Goal: Task Accomplishment & Management: Manage account settings

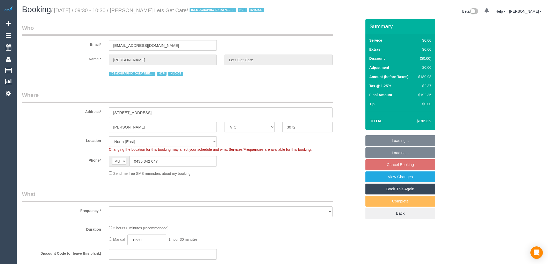
select select "VIC"
select select "object:1186"
click at [134, 46] on input "julzghaly@gmail.com" at bounding box center [163, 45] width 108 height 11
select select "180"
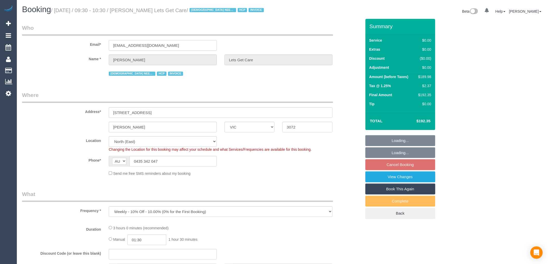
select select "number:28"
select select "number:14"
select select "number:19"
select select "number:25"
select select "number:35"
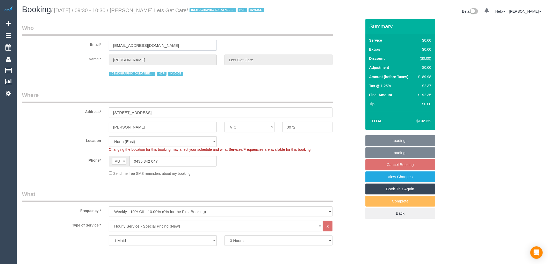
click at [134, 46] on input "julzghaly@gmail.com" at bounding box center [163, 45] width 108 height 11
select select "object:1460"
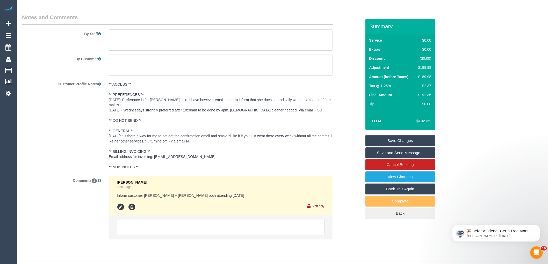
scroll to position [718, 0]
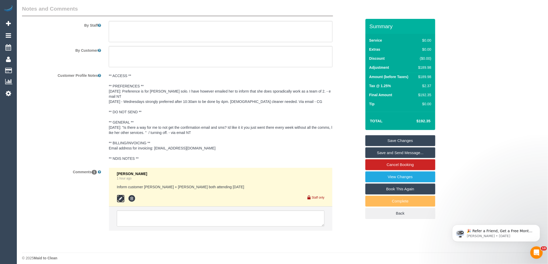
click at [120, 195] on icon at bounding box center [121, 199] width 8 height 8
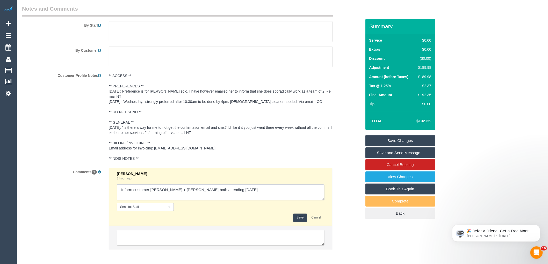
click at [133, 185] on textarea at bounding box center [221, 193] width 208 height 16
click at [257, 192] on textarea at bounding box center [221, 193] width 208 height 16
click at [138, 185] on textarea at bounding box center [221, 193] width 208 height 16
type textarea "Informed customer Juliana + Estefania both attending tomorrow via email"
click at [298, 214] on button "Save" at bounding box center [300, 218] width 14 height 8
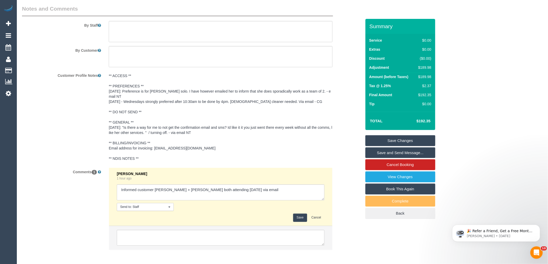
click at [315, 154] on pre "** ACCESS ** ** PREFERENCES ** 5/5/25: Preference is for Juliana solo. I have h…" at bounding box center [221, 117] width 224 height 88
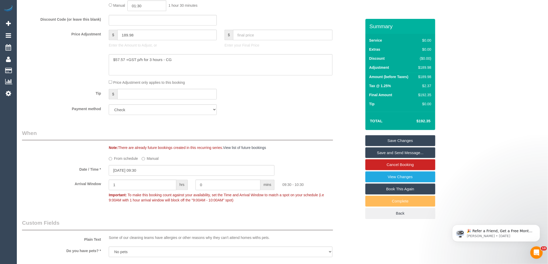
scroll to position [188, 0]
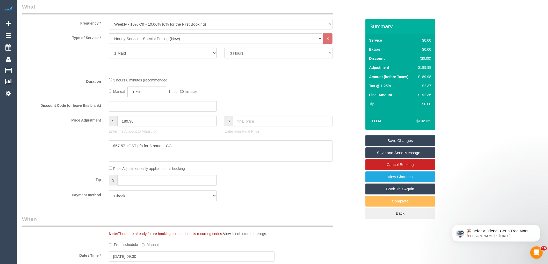
click at [384, 143] on link "Save Changes" at bounding box center [400, 140] width 70 height 11
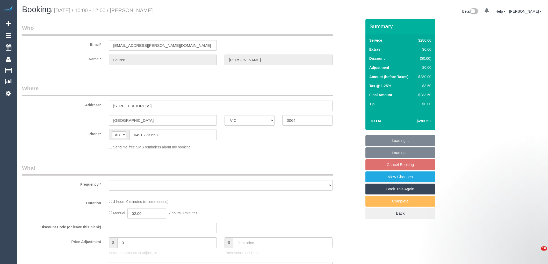
select select "VIC"
select select "string:stripe-pm_1RmQlI2GScqysDRVtIWYJbZv"
select select "240"
select select "number:28"
select select "number:14"
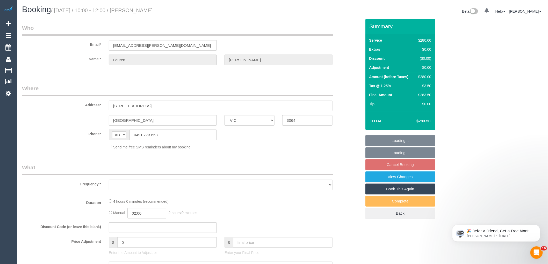
select select "number:19"
select select "number:25"
select select "number:11"
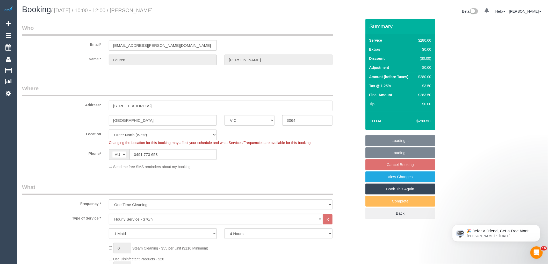
select select "object:860"
select select "spot3"
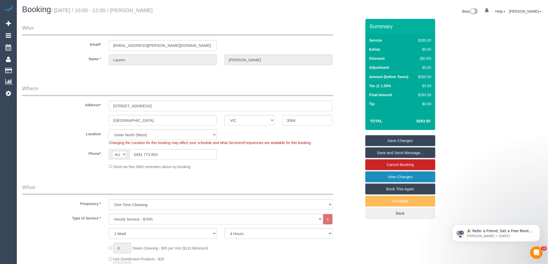
click at [408, 177] on link "View Changes" at bounding box center [400, 177] width 70 height 11
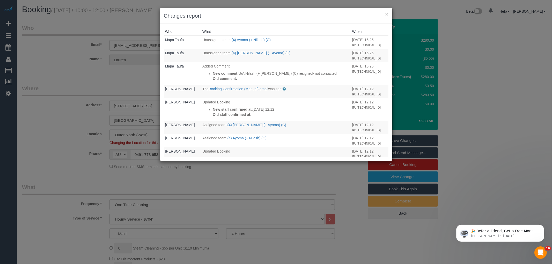
click at [322, 20] on div "× Changes report" at bounding box center [276, 16] width 233 height 16
click at [326, 23] on div "× Changes report" at bounding box center [276, 16] width 233 height 16
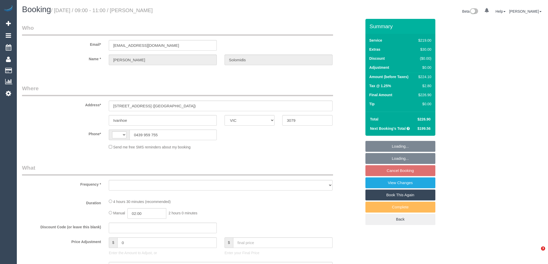
select select "VIC"
select select "object:330"
select select "string:stripe-pm_1KjL7d2GScqysDRVrm1wOwwZ"
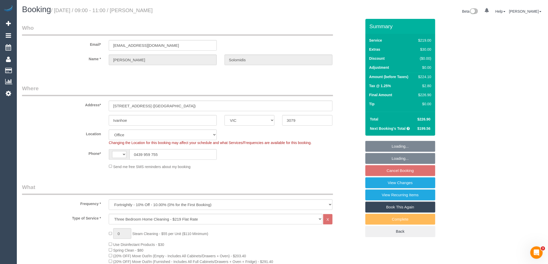
select select "string:AU"
select select "object:682"
select select "number:28"
select select "number:14"
select select "number:18"
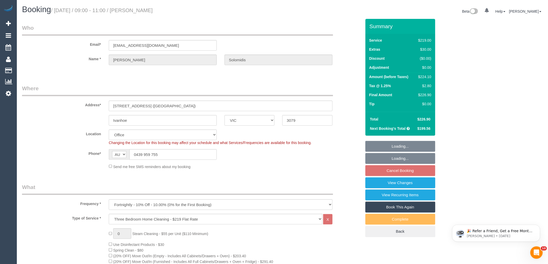
select select "number:36"
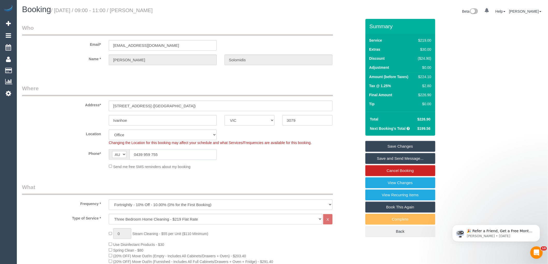
click at [156, 155] on input "0439 959 755" at bounding box center [173, 154] width 87 height 11
click at [67, 72] on fieldset "Who Email* ssoloms@gmail.com Name * Sharon Solomidis" at bounding box center [192, 49] width 340 height 50
click at [143, 155] on input "0439 959 755" at bounding box center [173, 154] width 87 height 11
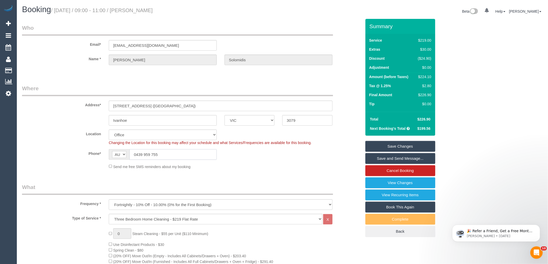
click at [143, 155] on input "0439 959 755" at bounding box center [173, 154] width 87 height 11
click at [255, 11] on h1 "Booking / August 20, 2025 / 09:00 - 11:00 / Sharon Solomidis" at bounding box center [150, 9] width 257 height 9
click at [150, 154] on input "0439 959 755" at bounding box center [173, 154] width 87 height 11
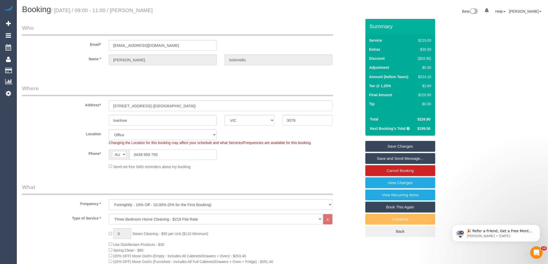
click at [150, 154] on input "0439 959 755" at bounding box center [173, 154] width 87 height 11
drag, startPoint x: 164, startPoint y: 10, endPoint x: 133, endPoint y: 10, distance: 30.8
click at [133, 10] on h1 "Booking / August 20, 2025 / 09:00 - 11:00 / Sharon Solomidis" at bounding box center [150, 9] width 257 height 9
copy small "Sharon Solomidis"
click at [73, 164] on div "Send me free SMS reminders about my booking" at bounding box center [191, 167] width 347 height 6
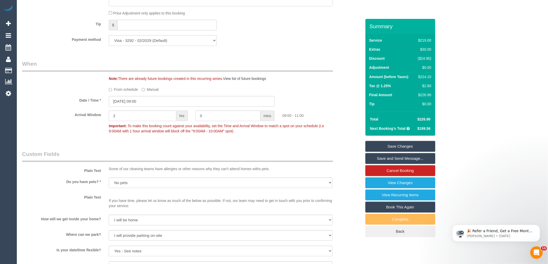
scroll to position [518, 0]
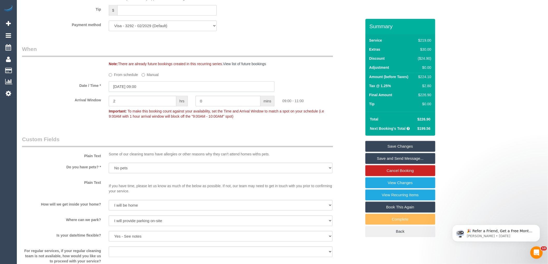
click at [144, 91] on input "20/08/2025 09:00" at bounding box center [192, 86] width 166 height 11
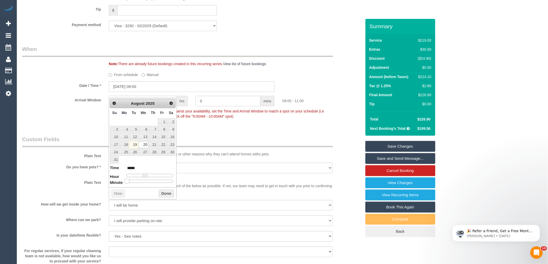
type input "20/08/2025 09:05"
type input "*****"
type input "20/08/2025 09:10"
type input "*****"
type input "20/08/2025 09:15"
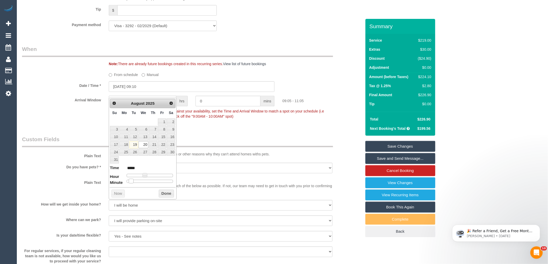
type input "*****"
type input "20/08/2025 09:20"
type input "*****"
type input "20/08/2025 09:25"
type input "*****"
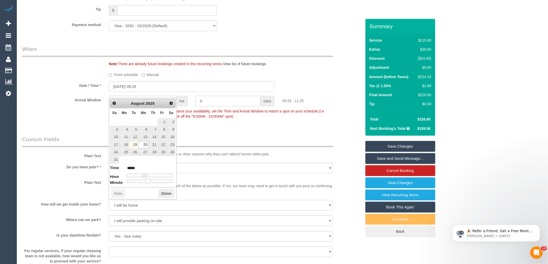
type input "20/08/2025 09:30"
type input "*****"
drag, startPoint x: 127, startPoint y: 182, endPoint x: 152, endPoint y: 183, distance: 25.4
click at [152, 183] on span at bounding box center [151, 181] width 5 height 5
click at [161, 194] on button "Done" at bounding box center [166, 194] width 15 height 8
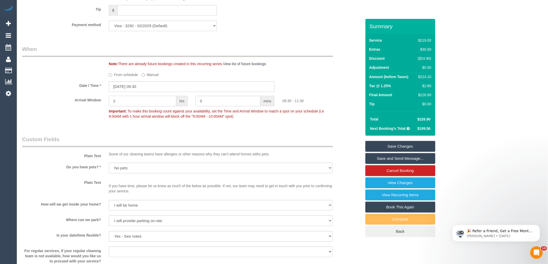
click at [168, 106] on input "2" at bounding box center [143, 101] width 68 height 11
click at [161, 106] on input "2" at bounding box center [143, 101] width 68 height 11
click at [128, 104] on input "2" at bounding box center [143, 101] width 68 height 11
type input "1"
click at [326, 104] on div "09:30 - 10:30" at bounding box center [321, 100] width 87 height 8
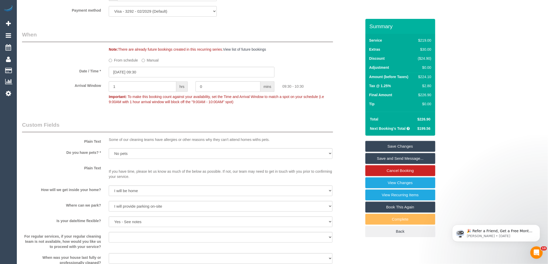
scroll to position [614, 0]
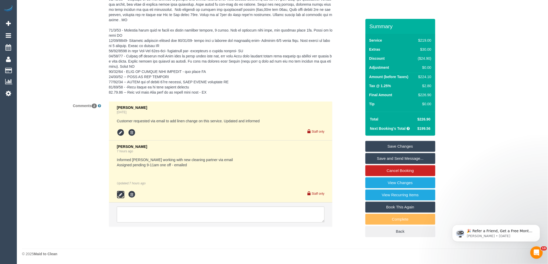
click at [123, 194] on icon at bounding box center [121, 195] width 8 height 8
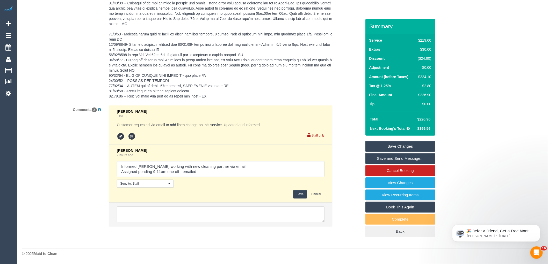
scroll to position [1033, 0]
click at [155, 171] on textarea at bounding box center [221, 170] width 208 height 16
click at [167, 172] on textarea at bounding box center [221, 170] width 208 height 16
click at [219, 175] on textarea at bounding box center [221, 170] width 208 height 16
type textarea "Informed Maria working with new cleaning partner via email Assigned pending 9.3…"
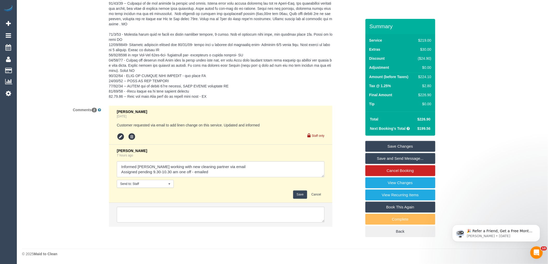
click at [297, 195] on button "Save" at bounding box center [300, 195] width 14 height 8
click at [354, 190] on div "Comments 2 Laura Butera 4 days ago Customer requested via email to add linen ch…" at bounding box center [191, 169] width 347 height 127
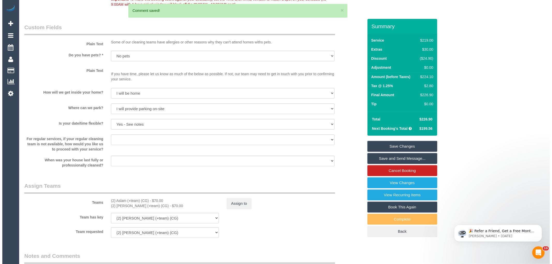
scroll to position [515, 0]
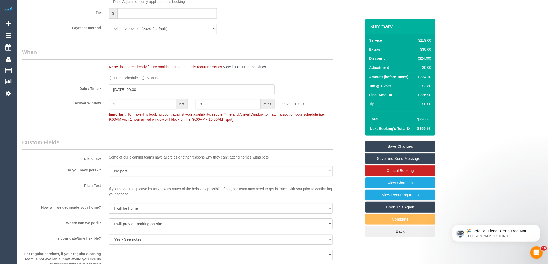
click at [390, 159] on link "Save and Send Message..." at bounding box center [400, 158] width 70 height 11
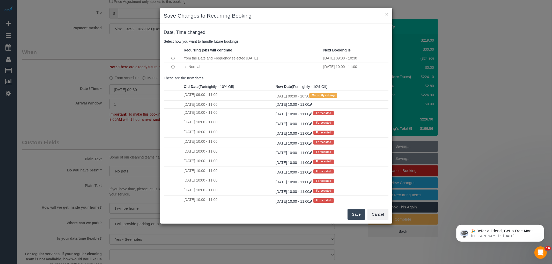
click at [356, 216] on button "Save" at bounding box center [357, 214] width 18 height 11
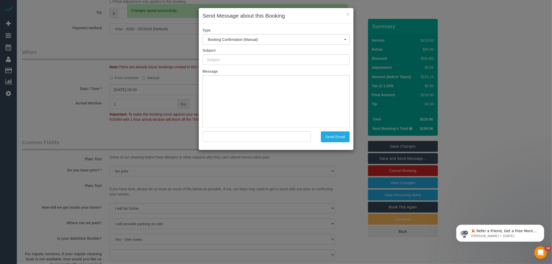
type input "Booking Confirmed"
type input ""Sharon Solomidis" <ssoloms@gmail.com>"
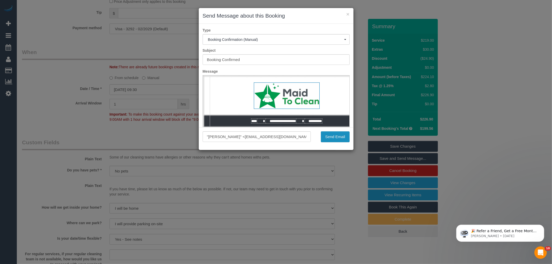
click at [328, 138] on button "Send Email" at bounding box center [335, 137] width 29 height 11
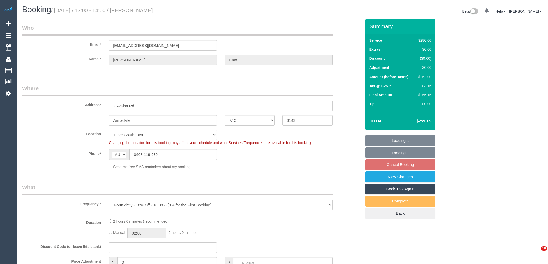
select select "VIC"
select select "number:27"
select select "number:14"
select select "number:18"
select select "number:36"
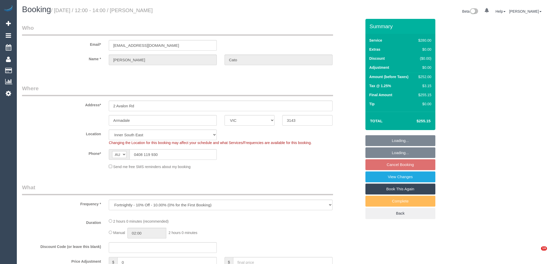
select select "number:34"
select select "spot1"
select select "2"
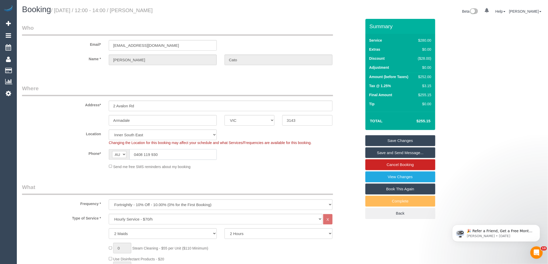
click at [142, 152] on input "0408 119 930" at bounding box center [173, 154] width 87 height 11
drag, startPoint x: 156, startPoint y: 1, endPoint x: 297, endPoint y: 16, distance: 140.9
click at [297, 16] on div "Beta 0 Your Notifications You have 0 alerts Help Help Docs Take a Tour Contact …" at bounding box center [415, 12] width 264 height 14
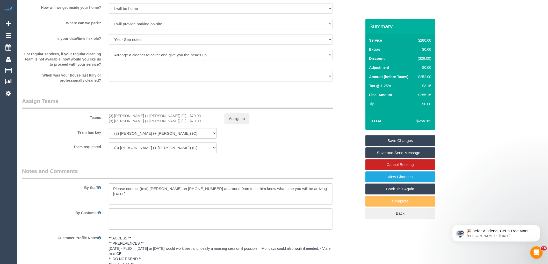
scroll to position [800, 0]
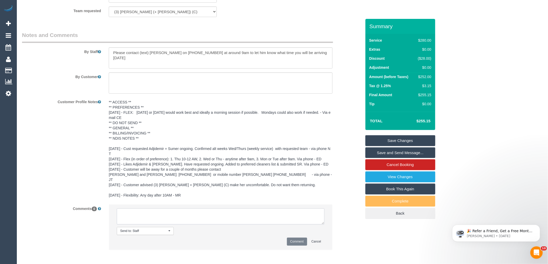
click at [154, 213] on textarea at bounding box center [221, 217] width 208 height 16
type textarea "Pending 10-12pm as a one off to close gap in schedule - sms sent"
click at [297, 239] on button "Comment" at bounding box center [297, 242] width 20 height 8
click at [332, 127] on pre "** ACCESS ** ** PREFERENCES ** 07/07/2025 - FLEX: Wednesday or Thursday would w…" at bounding box center [221, 149] width 224 height 98
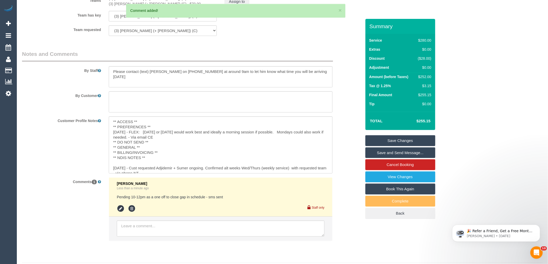
scroll to position [415, 0]
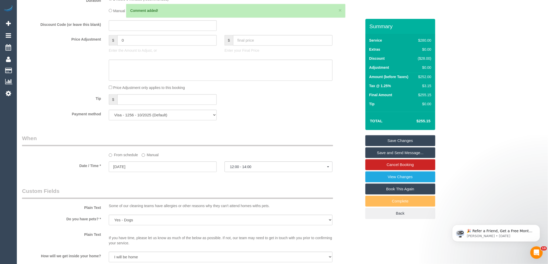
click at [154, 157] on label "Manual" at bounding box center [150, 154] width 17 height 7
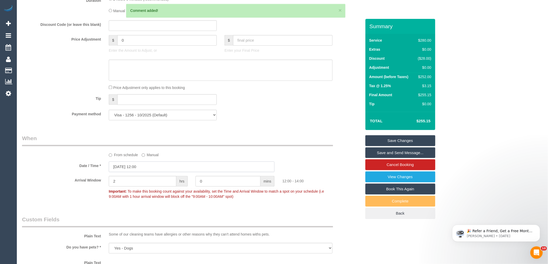
click at [168, 172] on input "20/08/2025 12:00" at bounding box center [192, 167] width 166 height 11
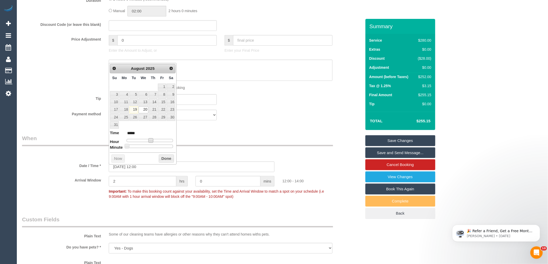
type input "20/08/2025 11:00"
type input "*****"
type input "20/08/2025 10:00"
type input "*****"
drag, startPoint x: 150, startPoint y: 142, endPoint x: 147, endPoint y: 142, distance: 3.6
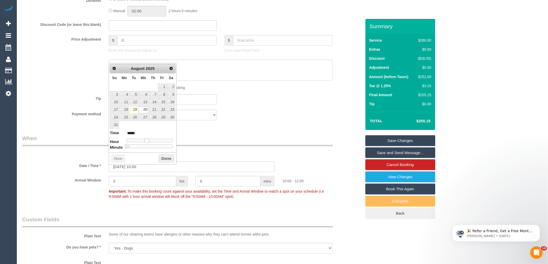
click at [147, 142] on span at bounding box center [147, 140] width 5 height 5
click at [167, 159] on button "Done" at bounding box center [166, 159] width 15 height 8
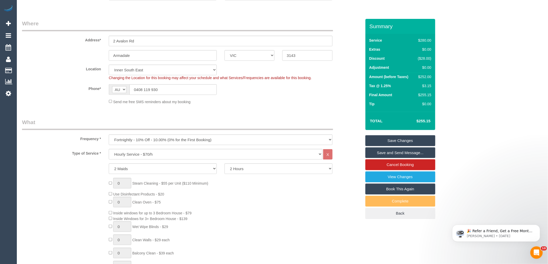
scroll to position [0, 0]
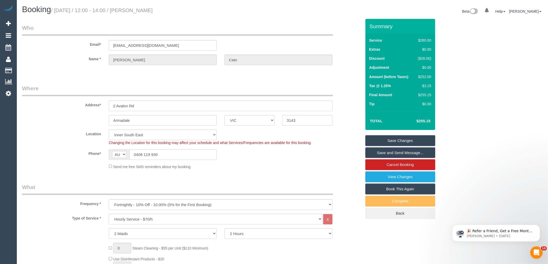
drag, startPoint x: 143, startPoint y: 11, endPoint x: 133, endPoint y: 9, distance: 10.4
click at [133, 9] on h1 "Booking / August 20, 2025 / 12:00 - 14:00 / Sarah Cato" at bounding box center [150, 9] width 257 height 9
copy small "Sarah Cato"
click at [289, 173] on fieldset "Where Address* 2 Avalon Rd Armadale ACT NSW NT QLD SA TAS VIC WA 3143 Location …" at bounding box center [192, 129] width 340 height 89
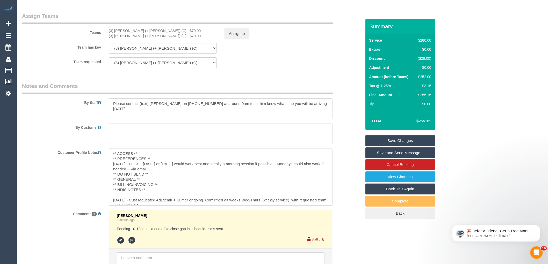
scroll to position [827, 0]
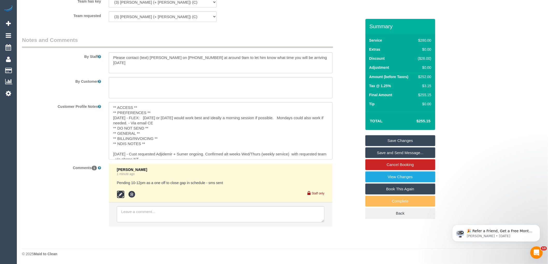
click at [120, 196] on icon at bounding box center [121, 195] width 8 height 8
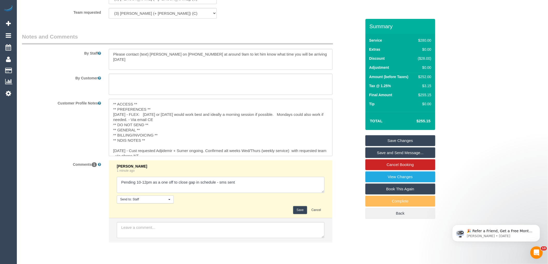
click at [285, 185] on textarea at bounding box center [221, 185] width 208 height 16
type textarea "Pending 10-12pm as a one off to close gap in schedule - sms sent - customer agr…"
click at [302, 214] on button "Save" at bounding box center [300, 210] width 14 height 8
click at [342, 201] on div "Comments 1 Laura Butera 1 minute ago Send to: Staff Nothing selected Send to: S…" at bounding box center [191, 204] width 347 height 88
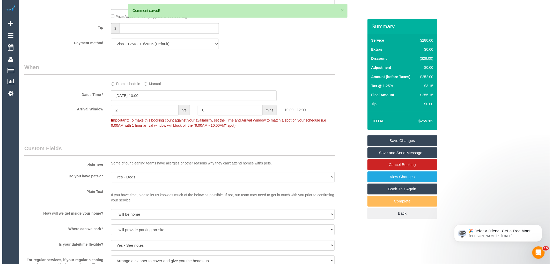
scroll to position [481, 0]
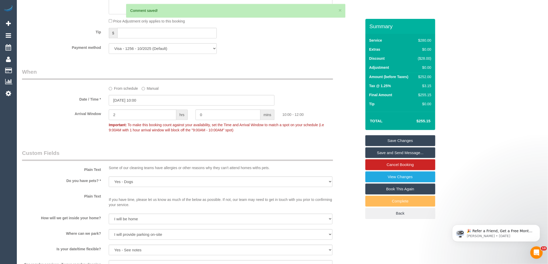
click at [407, 154] on link "Save and Send Message..." at bounding box center [400, 153] width 70 height 11
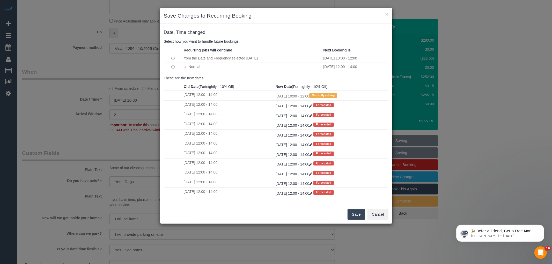
click at [352, 213] on button "Save" at bounding box center [357, 214] width 18 height 11
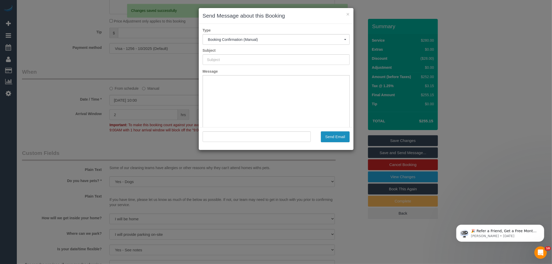
scroll to position [0, 0]
type input "Booking Confirmed"
type input ""Sarah Cato" <sgcato@hotmail.com>"
click at [338, 141] on button "Send Email" at bounding box center [335, 137] width 29 height 11
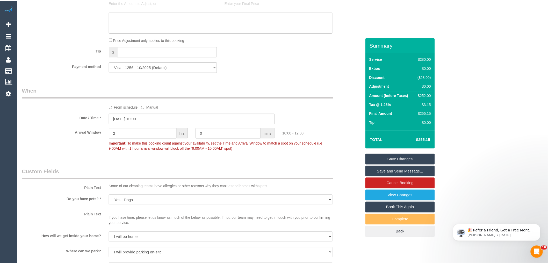
scroll to position [500, 0]
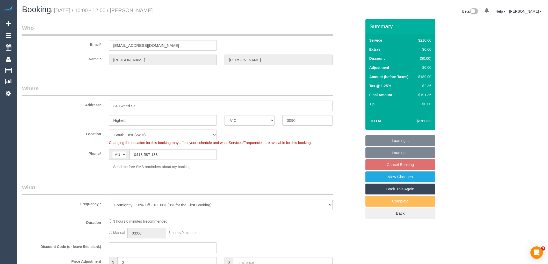
select select "VIC"
select select "object:1384"
select select "180"
select select "spot1"
select select "number:27"
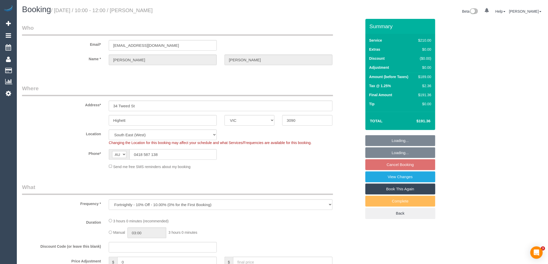
select select "number:16"
select select "number:19"
select select "number:36"
select select "number:34"
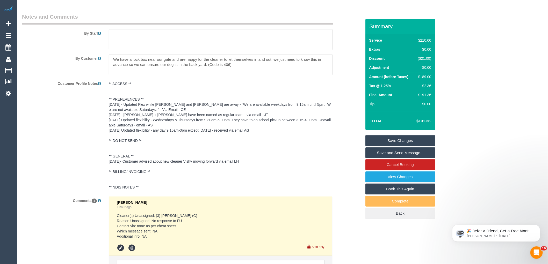
scroll to position [826, 0]
click at [345, 50] on div "By Staff" at bounding box center [191, 32] width 347 height 37
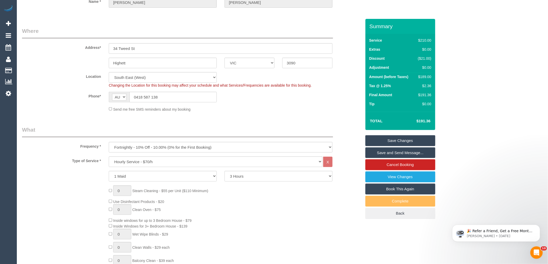
scroll to position [0, 0]
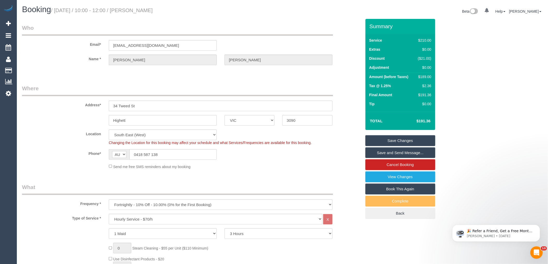
drag, startPoint x: 164, startPoint y: 13, endPoint x: 135, endPoint y: 11, distance: 29.4
click at [135, 11] on div "Booking / August 20, 2025 / 10:00 - 12:00 / Nicola Martin" at bounding box center [150, 10] width 264 height 11
click at [341, 170] on fieldset "Where Address* 34 Tweed St Highett ACT NSW NT QLD SA TAS VIC WA 3090 Location O…" at bounding box center [192, 129] width 340 height 89
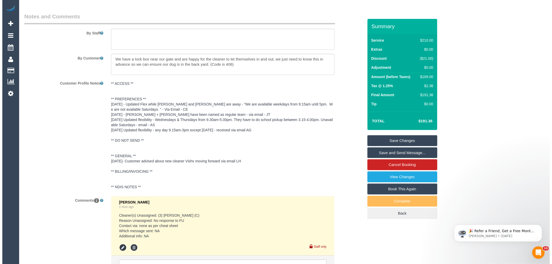
scroll to position [777, 0]
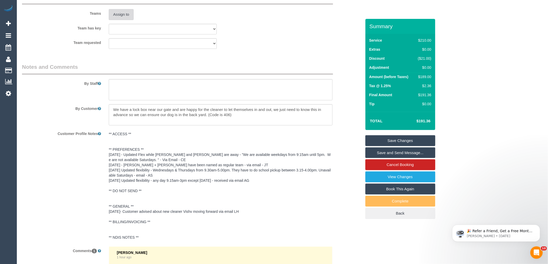
click at [121, 18] on button "Assign to" at bounding box center [121, 14] width 25 height 11
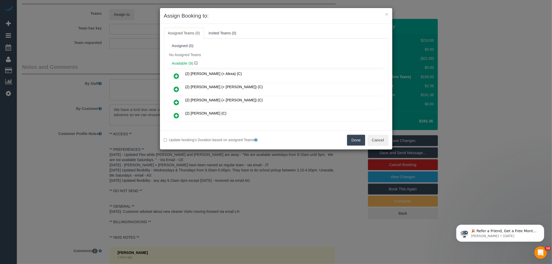
click at [247, 56] on div "No Assigned Teams" at bounding box center [276, 55] width 217 height 8
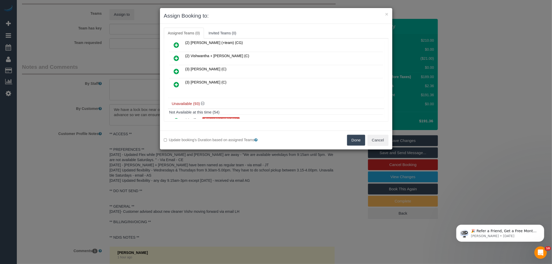
click at [177, 83] on icon at bounding box center [176, 85] width 5 height 6
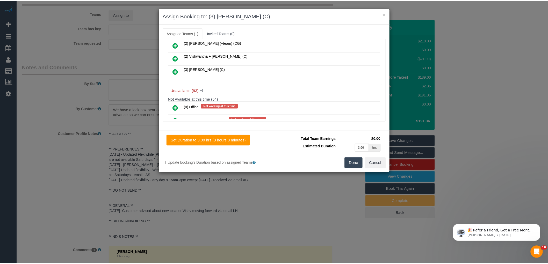
scroll to position [0, 0]
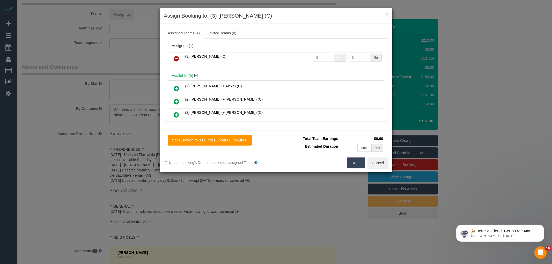
click at [335, 57] on div "hrs" at bounding box center [340, 58] width 11 height 8
click at [325, 57] on input "0" at bounding box center [323, 58] width 21 height 8
type input "3"
click at [353, 56] on input "0" at bounding box center [360, 58] width 22 height 8
type input "35"
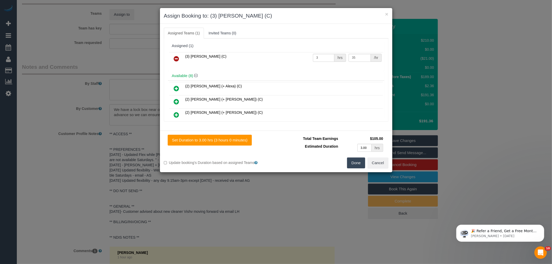
click at [359, 167] on button "Done" at bounding box center [356, 163] width 18 height 11
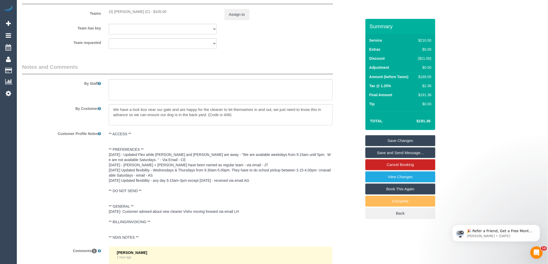
click at [345, 188] on div "× Assign Booking to: (3) Manula Wimalasooriya (C) Assigned Teams (1) Invited Te…" at bounding box center [274, 132] width 548 height 264
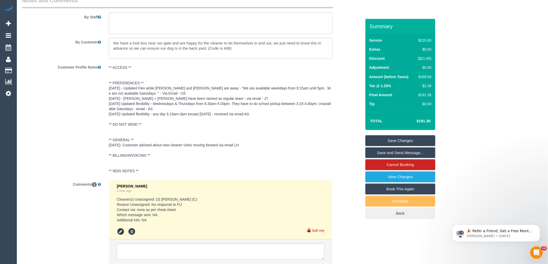
scroll to position [884, 0]
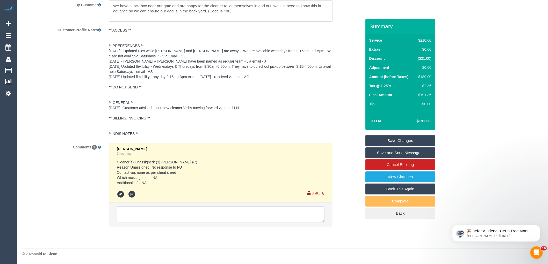
click at [200, 219] on textarea at bounding box center [221, 215] width 208 height 16
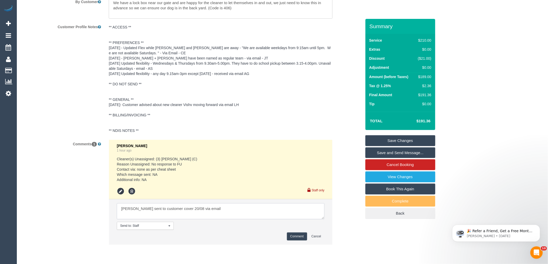
type textarea "Hu sent to customer cover 20/08 via email"
click at [292, 239] on button "Comment" at bounding box center [297, 237] width 20 height 8
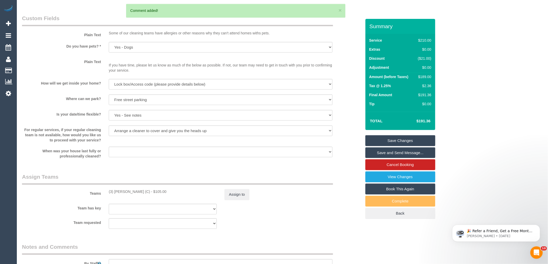
scroll to position [711, 0]
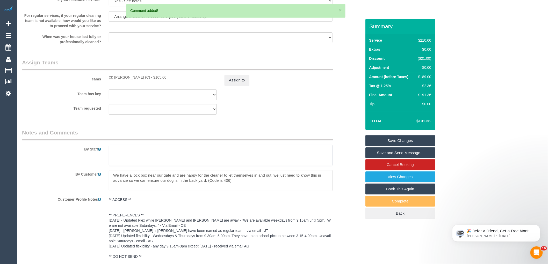
click at [134, 157] on textarea at bounding box center [221, 155] width 224 height 21
type textarea "*cover*"
click at [280, 113] on div "Team requested (0) Office (1) Helen Trickett (FT) (1) Jeremy Law (FT) (1) Karen…" at bounding box center [191, 109] width 347 height 11
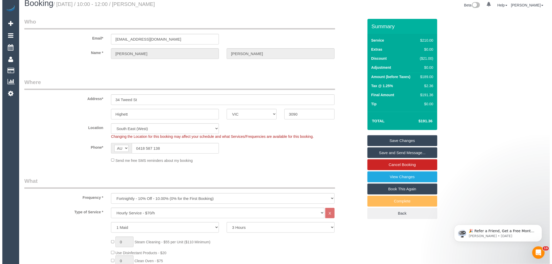
scroll to position [0, 0]
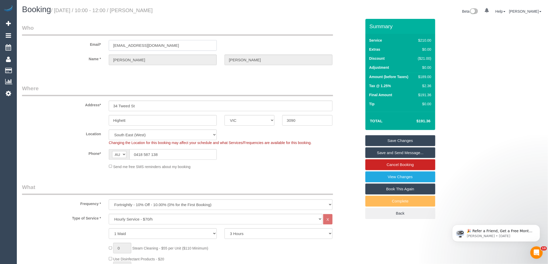
click at [148, 46] on input "nicross76@hotmail.com" at bounding box center [163, 45] width 108 height 11
click at [162, 87] on legend "Where" at bounding box center [177, 91] width 311 height 12
click at [285, 159] on div "Phone* AF AL DZ AD AO AI AQ AG AR AM AW AU AT AZ BS BH BD BB BY BE BZ BJ BM BT …" at bounding box center [191, 154] width 347 height 11
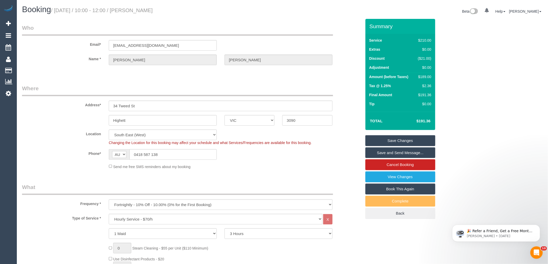
click at [386, 141] on link "Save Changes" at bounding box center [400, 140] width 70 height 11
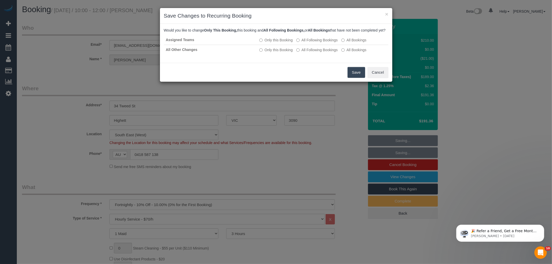
click at [361, 77] on button "Save" at bounding box center [357, 72] width 18 height 11
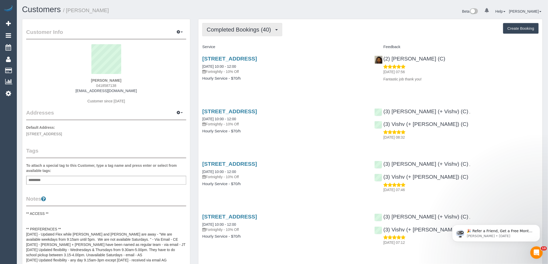
click at [250, 29] on span "Completed Bookings (40)" at bounding box center [240, 29] width 67 height 6
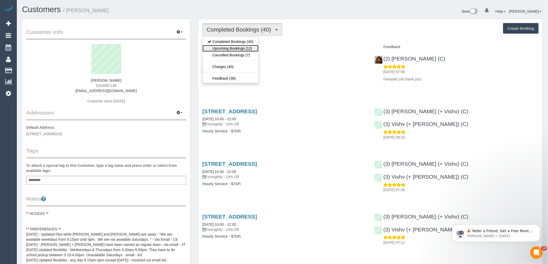
click at [232, 49] on link "Upcoming Bookings (12)" at bounding box center [231, 48] width 56 height 7
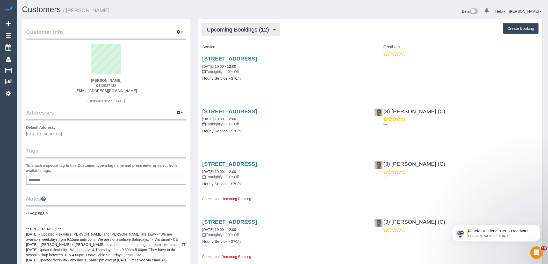
click at [229, 31] on span "Upcoming Bookings (12)" at bounding box center [239, 29] width 65 height 6
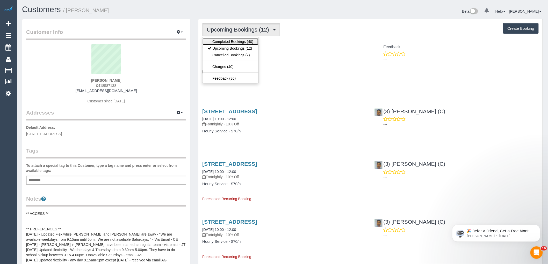
click at [223, 42] on link "Completed Bookings (40)" at bounding box center [231, 41] width 56 height 7
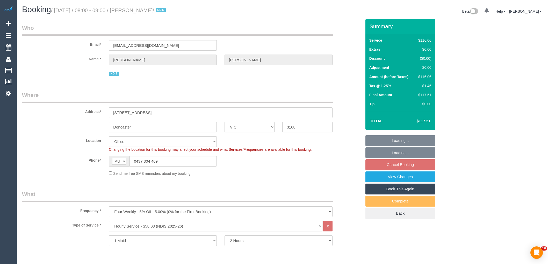
select select "VIC"
select select "number:28"
select select "number:14"
select select "number:19"
select select "number:22"
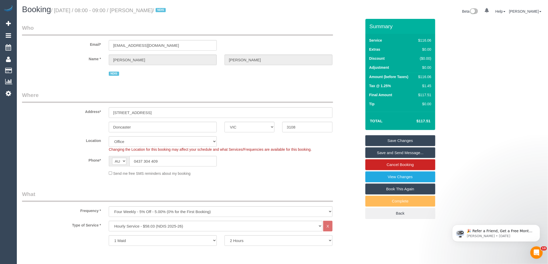
drag, startPoint x: 134, startPoint y: 9, endPoint x: 175, endPoint y: 9, distance: 40.9
click at [167, 9] on small "/ [DATE] / 08:00 - 09:00 / [PERSON_NAME] / NDIS" at bounding box center [109, 11] width 116 height 6
copy small "[PERSON_NAME]"
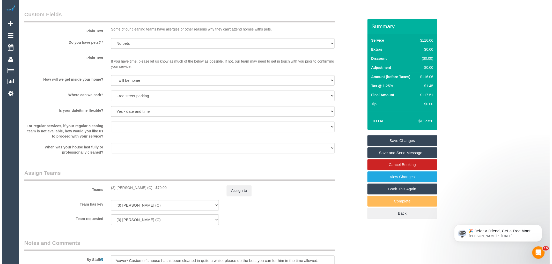
scroll to position [547, 0]
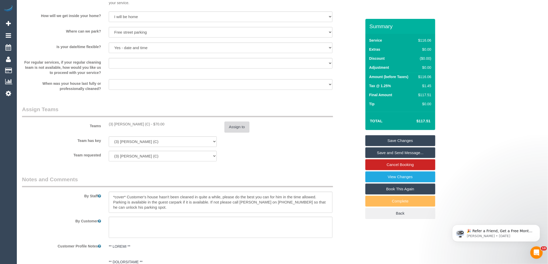
click at [232, 130] on button "Assign to" at bounding box center [237, 127] width 25 height 11
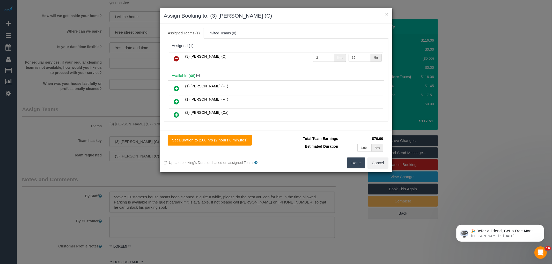
click at [175, 58] on icon at bounding box center [176, 59] width 5 height 6
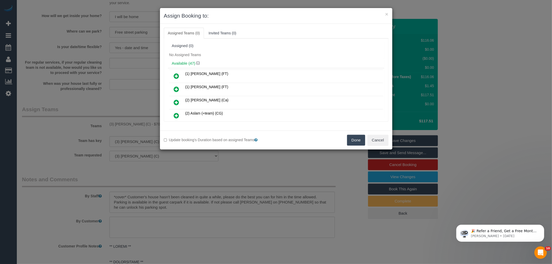
click at [210, 55] on div "No Assigned Teams" at bounding box center [276, 55] width 217 height 8
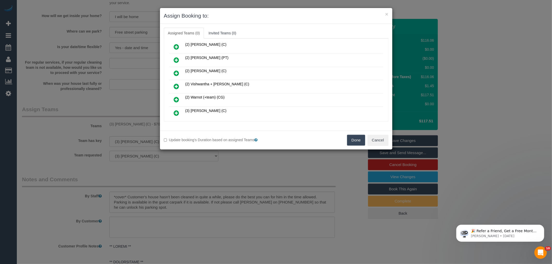
click at [170, 82] on td at bounding box center [176, 86] width 15 height 13
click at [174, 82] on link at bounding box center [177, 87] width 12 height 10
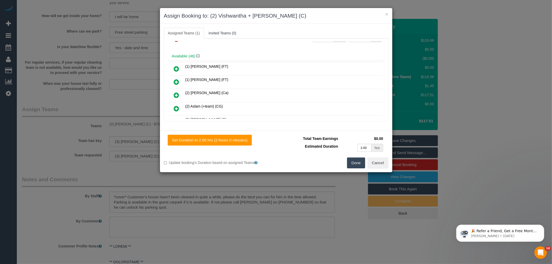
scroll to position [0, 0]
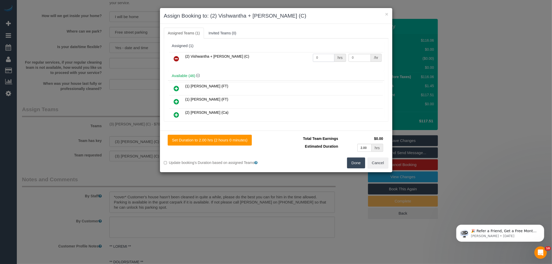
click at [321, 55] on input "0" at bounding box center [323, 58] width 21 height 8
type input "2"
click at [356, 62] on td "0 /hr" at bounding box center [366, 58] width 36 height 13
click at [358, 59] on input "0" at bounding box center [360, 58] width 22 height 8
click at [361, 164] on button "Done" at bounding box center [356, 163] width 18 height 11
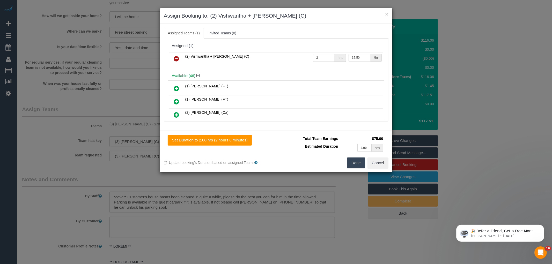
type input "37.5"
click at [360, 164] on div "× Assign Booking to: (2) Vishwantha + Madhushika (C) Assigned Teams (1) Invited…" at bounding box center [276, 132] width 552 height 264
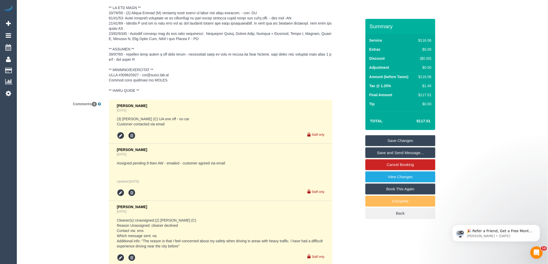
scroll to position [927, 0]
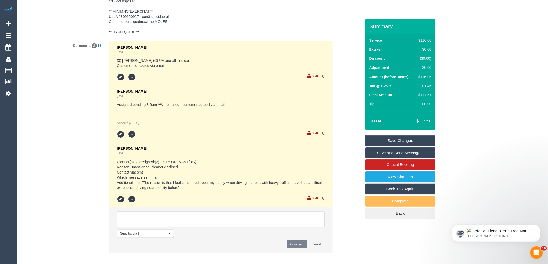
click at [167, 214] on textarea at bounding box center [221, 220] width 208 height 16
type textarea "Manula U/A - Review - not informed"
drag, startPoint x: 297, startPoint y: 241, endPoint x: 309, endPoint y: 232, distance: 15.2
click at [297, 241] on button "Comment" at bounding box center [297, 245] width 20 height 8
click at [332, 230] on div "Chellsea Espinosa 4 days ago (3) David Torres (C) UA one off - no car Customer …" at bounding box center [221, 147] width 224 height 212
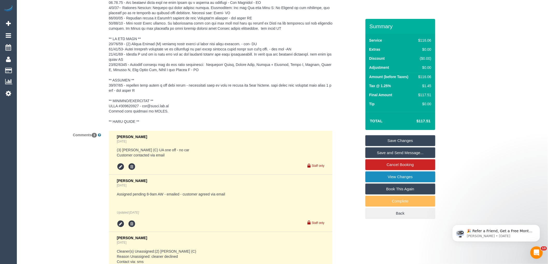
scroll to position [754, 0]
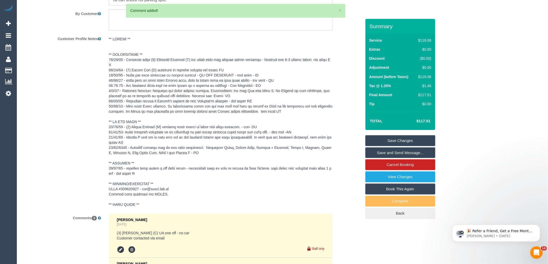
click at [402, 140] on link "Save Changes" at bounding box center [400, 140] width 70 height 11
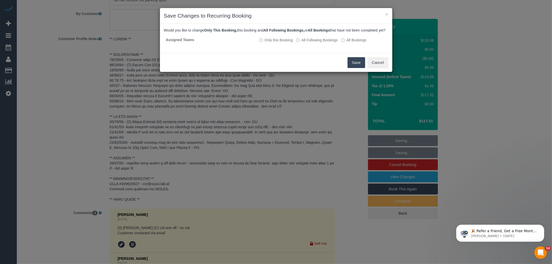
click at [351, 68] on button "Save" at bounding box center [357, 62] width 18 height 11
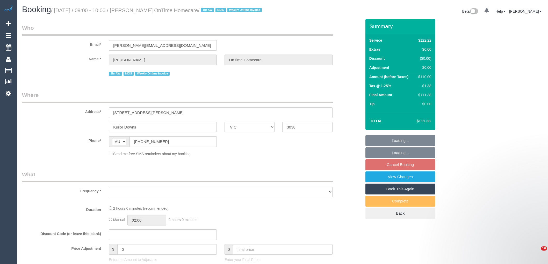
select select "VIC"
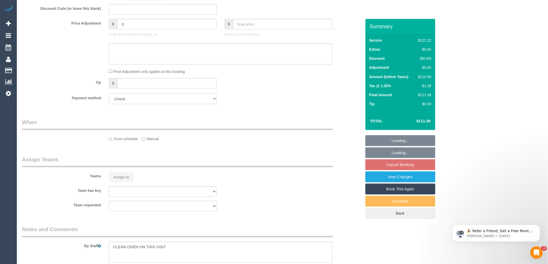
select select "number:28"
select select "number:14"
select select "number:19"
select select "number:36"
select select "number:35"
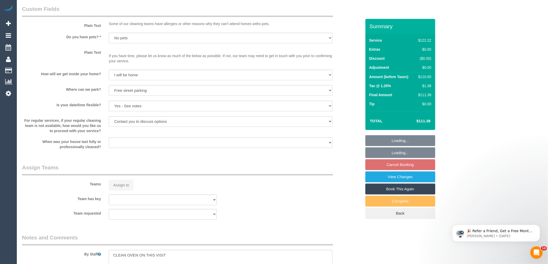
select select "object:773"
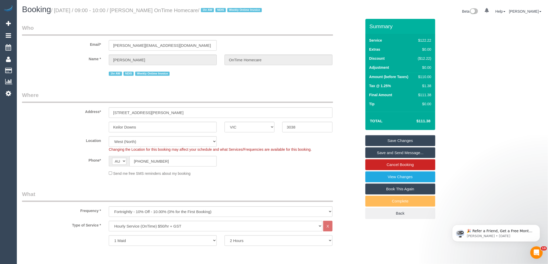
drag, startPoint x: 133, startPoint y: 11, endPoint x: 215, endPoint y: 11, distance: 81.8
click at [215, 11] on small "/ [DATE] / 09:00 - 10:00 / [PERSON_NAME] OnTime Homecare / 1hr AW NDIS Weekly O…" at bounding box center [157, 11] width 212 height 6
click at [286, 167] on div "Phone* AF AL DZ AD AO AI AQ AG AR AM AW AU AT AZ BS BH BD BB BY BE BZ BJ BM BT …" at bounding box center [191, 161] width 347 height 11
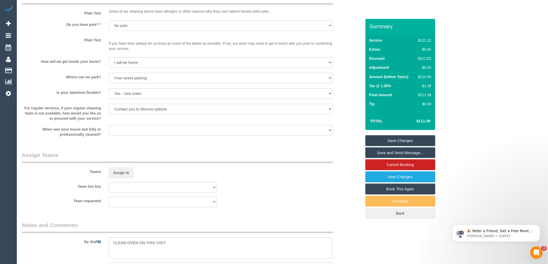
scroll to position [576, 0]
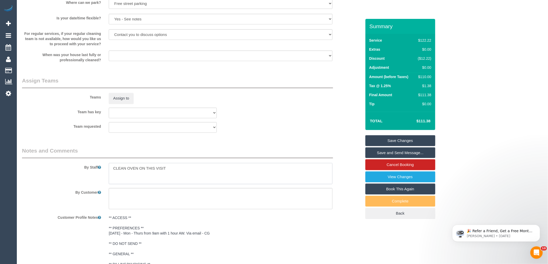
click at [112, 175] on textarea at bounding box center [221, 173] width 224 height 21
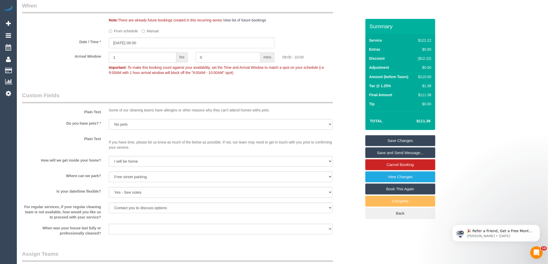
scroll to position [489, 0]
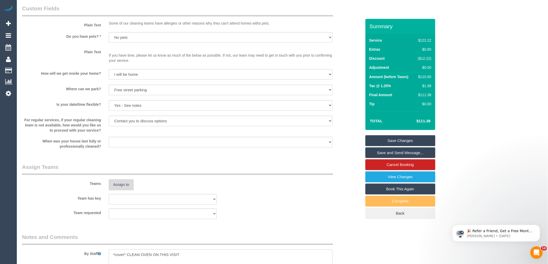
type textarea "*cover* CLEAN OVEN ON THIS VISIT"
click at [125, 189] on button "Assign to" at bounding box center [121, 184] width 25 height 11
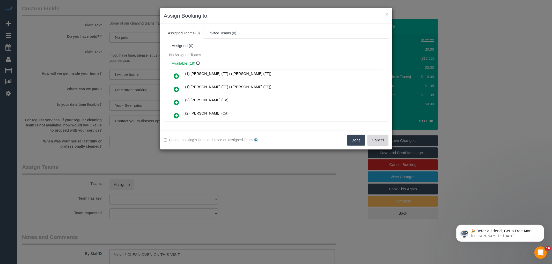
click at [381, 139] on button "Cancel" at bounding box center [378, 140] width 21 height 11
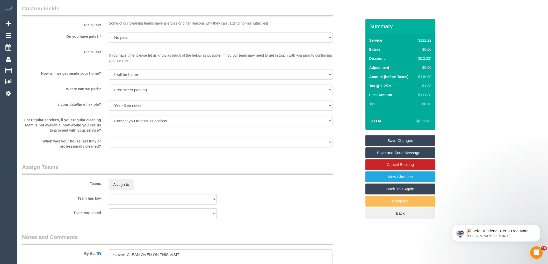
drag, startPoint x: 333, startPoint y: 171, endPoint x: 323, endPoint y: 179, distance: 12.4
click at [333, 171] on div "× Assign Booking to: Assigned Teams (0) Invited Teams (0) Assigned (0) No Assig…" at bounding box center [274, 132] width 548 height 264
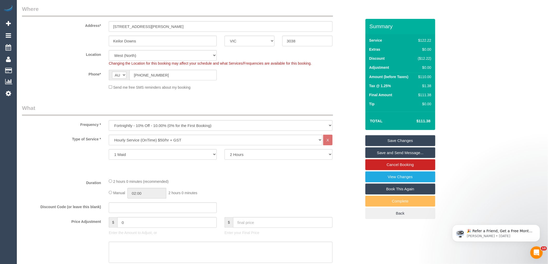
scroll to position [317, 0]
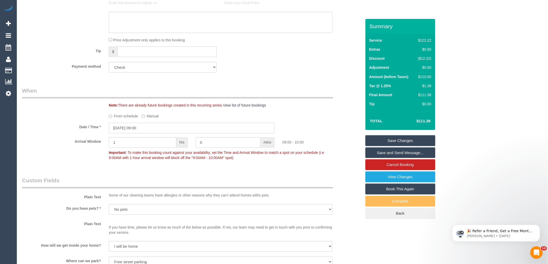
click at [152, 134] on input "[DATE] 09:00" at bounding box center [192, 128] width 166 height 11
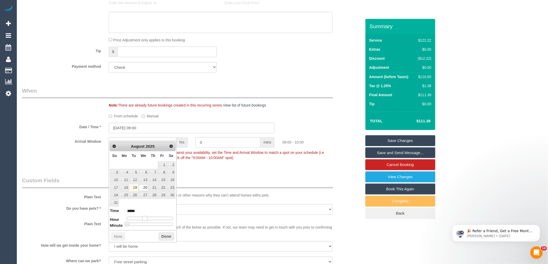
type input "[DATE] 10:00"
type input "*****"
click at [147, 220] on span at bounding box center [147, 219] width 5 height 5
type input "[DATE] 10:05"
type input "*****"
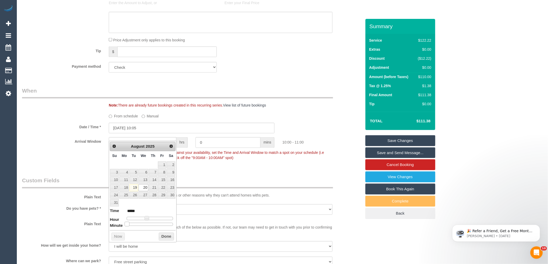
type input "[DATE] 10:10"
type input "*****"
type input "[DATE] 10:15"
type input "*****"
type input "[DATE] 10:20"
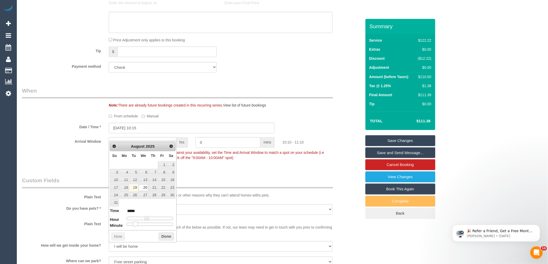
type input "*****"
type input "[DATE] 10:25"
type input "*****"
type input "[DATE] 10:30"
type input "*****"
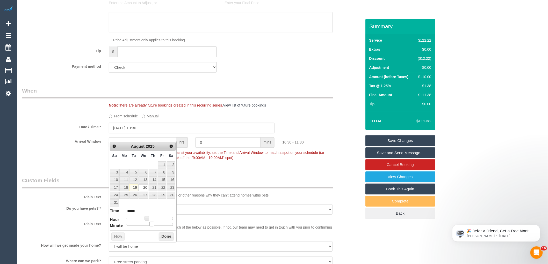
drag, startPoint x: 126, startPoint y: 225, endPoint x: 151, endPoint y: 227, distance: 25.4
click at [151, 227] on span at bounding box center [151, 224] width 5 height 5
click at [165, 235] on button "Done" at bounding box center [166, 237] width 15 height 8
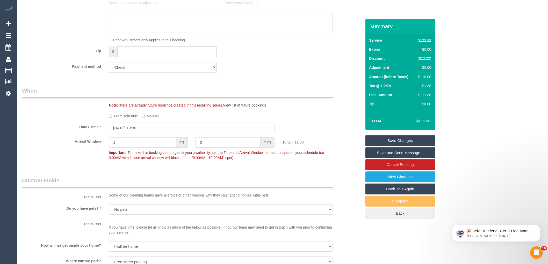
drag, startPoint x: 298, startPoint y: 177, endPoint x: 286, endPoint y: 187, distance: 15.4
click at [298, 176] on div "Who Email* [PERSON_NAME][EMAIL_ADDRESS][DOMAIN_NAME] Name * [PERSON_NAME] OnTim…" at bounding box center [191, 232] width 347 height 1061
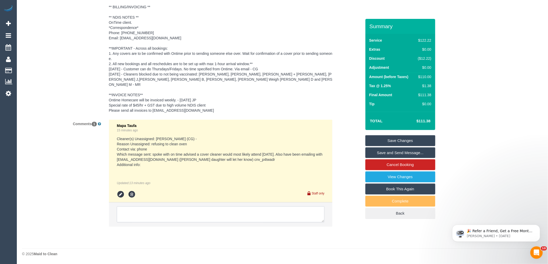
click at [174, 214] on textarea at bounding box center [221, 215] width 208 height 16
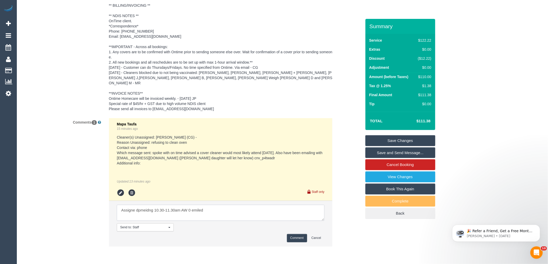
click at [190, 214] on textarea at bounding box center [221, 213] width 208 height 16
drag, startPoint x: 138, startPoint y: 212, endPoint x: 129, endPoint y: 215, distance: 9.8
click at [129, 215] on textarea at bounding box center [221, 213] width 208 height 16
click at [138, 212] on textarea at bounding box center [221, 213] width 208 height 16
drag, startPoint x: 142, startPoint y: 211, endPoint x: 133, endPoint y: 228, distance: 18.6
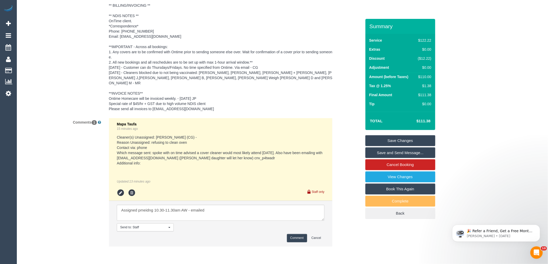
click at [133, 229] on span "Send to: Staff" at bounding box center [143, 228] width 47 height 4
click at [141, 213] on textarea at bounding box center [221, 213] width 208 height 16
click at [229, 212] on textarea at bounding box center [221, 213] width 208 height 16
type textarea "Assigned pending 10.30-11.30am AW - emailed"
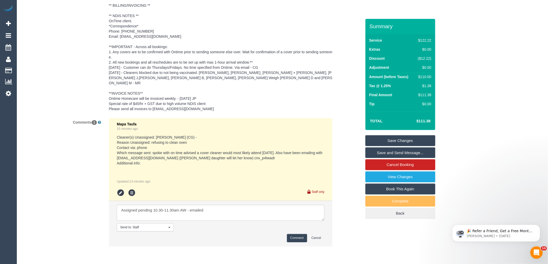
click at [294, 240] on button "Comment" at bounding box center [297, 238] width 20 height 8
click at [353, 110] on div "Customer Profile Notes" at bounding box center [191, 34] width 347 height 160
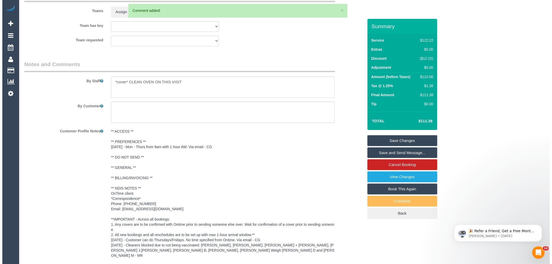
scroll to position [576, 0]
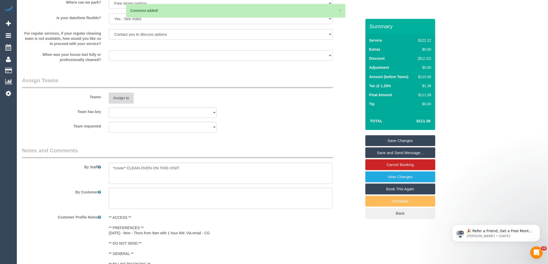
click at [122, 104] on button "Assign to" at bounding box center [121, 98] width 25 height 11
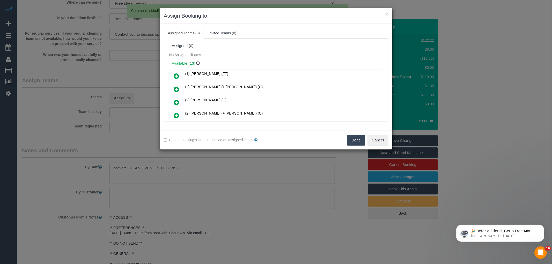
click at [234, 63] on h4 "Available (13)" at bounding box center [276, 63] width 209 height 4
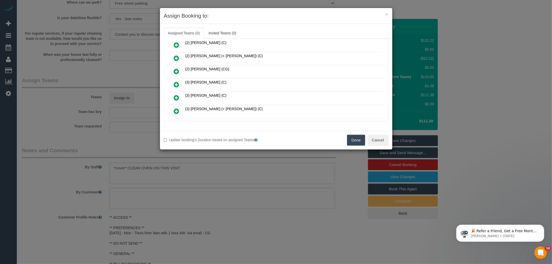
click at [175, 82] on icon at bounding box center [176, 85] width 5 height 6
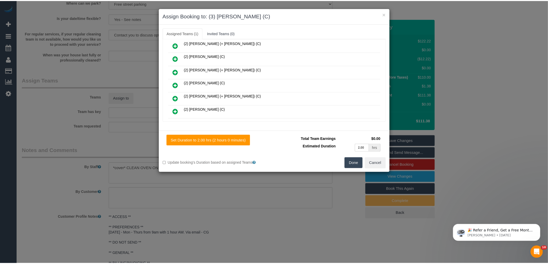
scroll to position [0, 0]
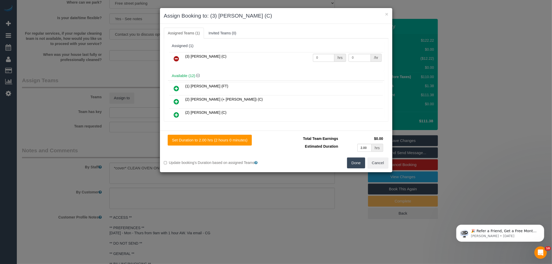
click at [318, 52] on div "(3) Barun Chand (C) 0 hrs 0 /hr" at bounding box center [276, 61] width 217 height 20
click at [324, 60] on input "0" at bounding box center [323, 58] width 21 height 8
click at [325, 56] on input "0" at bounding box center [323, 58] width 21 height 8
type input "2"
click at [354, 57] on input "0" at bounding box center [360, 58] width 22 height 8
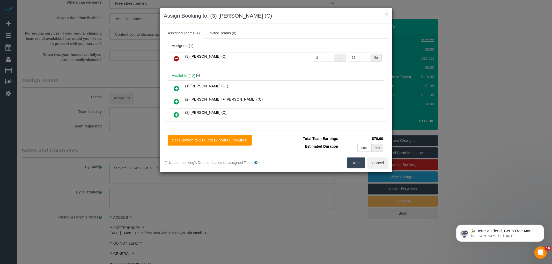
type input "35"
click at [356, 162] on button "Done" at bounding box center [356, 163] width 18 height 11
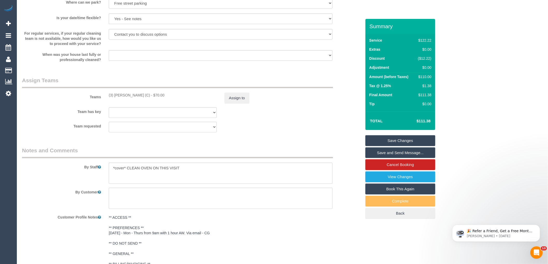
click at [346, 179] on div "× Assign Booking to: (3) Barun Chand (C) Assigned Teams (1) Invited Teams (0) A…" at bounding box center [274, 132] width 548 height 264
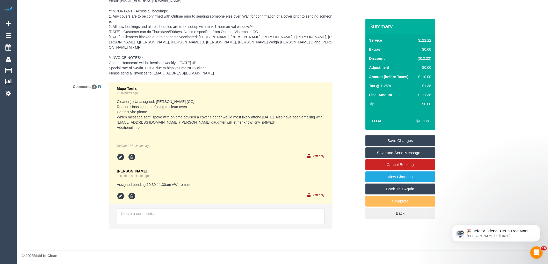
scroll to position [874, 0]
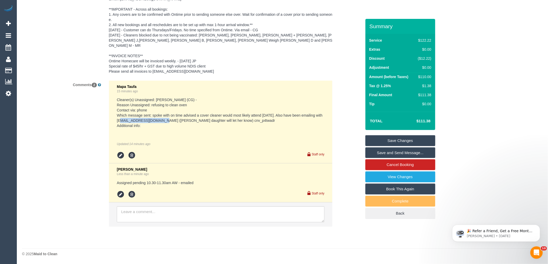
drag, startPoint x: 160, startPoint y: 121, endPoint x: 121, endPoint y: 123, distance: 39.1
click at [121, 123] on pre "Cleaner(s) Unassigned: John Schuster (CG) - Reason Unassigned: refusing to clea…" at bounding box center [221, 112] width 208 height 31
copy pre "oz_yassine@hotmail.com"
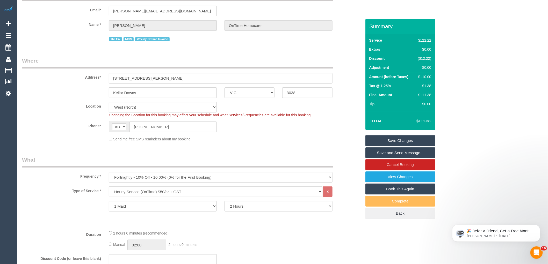
scroll to position [0, 0]
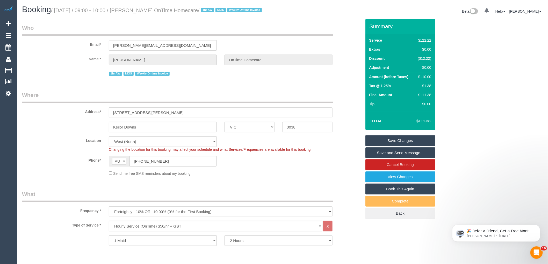
click at [140, 10] on small "/ August 20, 2025 / 09:00 - 10:00 / Ahmed Yassine OnTime Homecare / 1hr AW NDIS…" at bounding box center [157, 11] width 212 height 6
copy small "Ahmed"
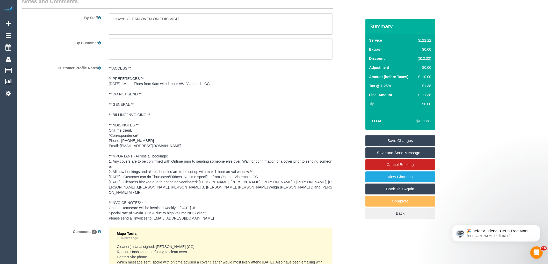
scroll to position [816, 0]
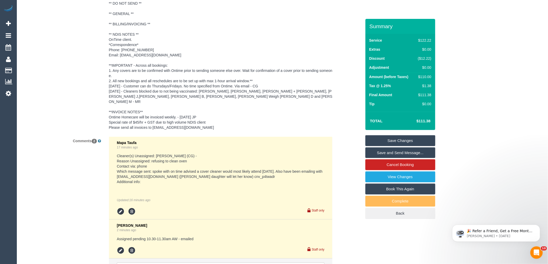
click at [348, 120] on div "Customer Profile Notes" at bounding box center [191, 53] width 347 height 160
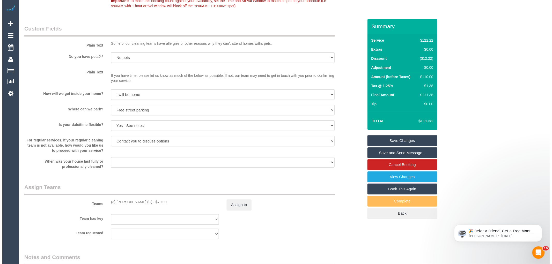
scroll to position [413, 0]
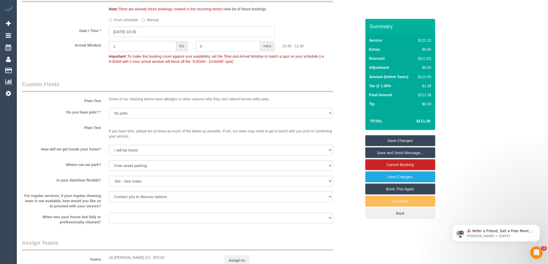
click at [406, 159] on link "Save and Send Message..." at bounding box center [400, 153] width 70 height 11
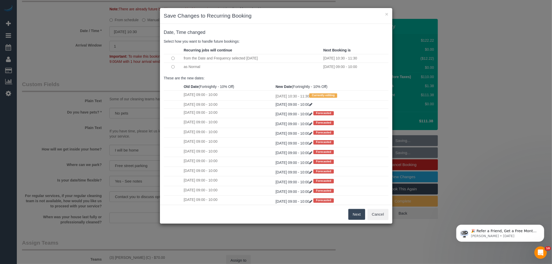
click at [358, 214] on button "Next" at bounding box center [357, 214] width 17 height 11
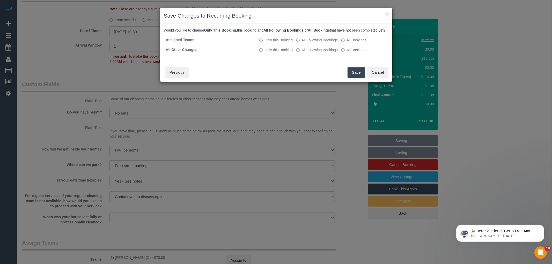
click at [353, 77] on button "Save" at bounding box center [357, 72] width 18 height 11
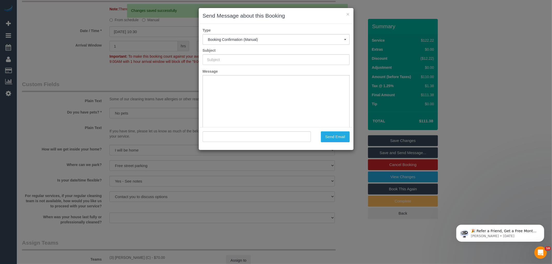
scroll to position [0, 0]
type input "Booking Confirmed"
type input ""Ahmed Yassine OnTime Homecare" <ahmed.ontimehomecare@fake.com>"
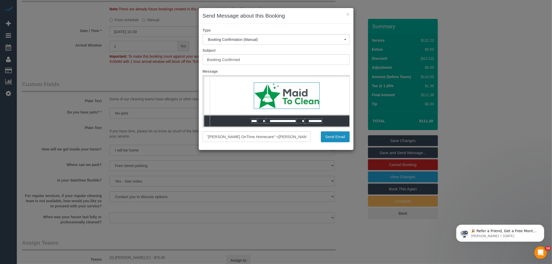
click at [338, 137] on button "Send Email" at bounding box center [335, 137] width 29 height 11
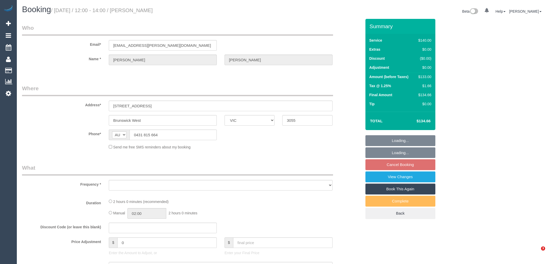
select select "VIC"
select select "string:stripe-pm_1QeoCq2GScqysDRVEga0rmOU"
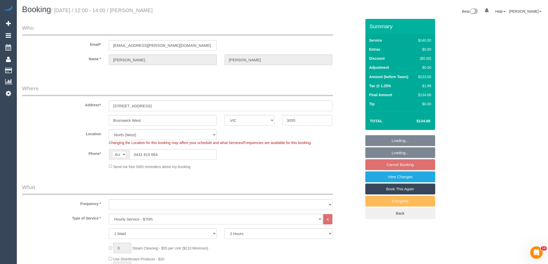
select select "object:1603"
select select "spot1"
select select "number:29"
select select "number:14"
select select "number:19"
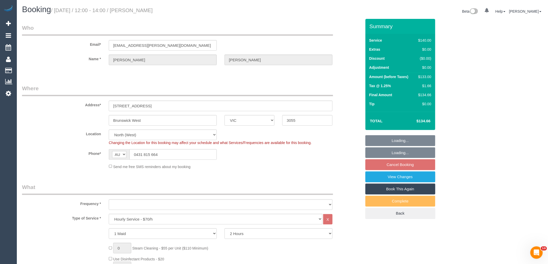
select select "number:24"
select select "number:34"
select select "number:13"
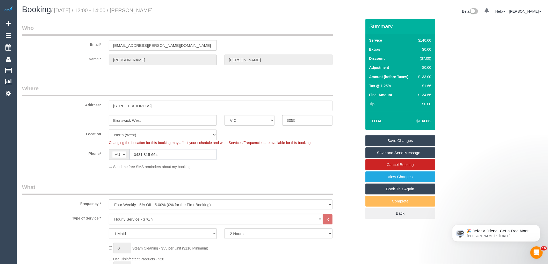
click at [155, 154] on input "0431 815 664" at bounding box center [173, 154] width 87 height 11
click at [145, 155] on input "0431 815 664" at bounding box center [173, 154] width 87 height 11
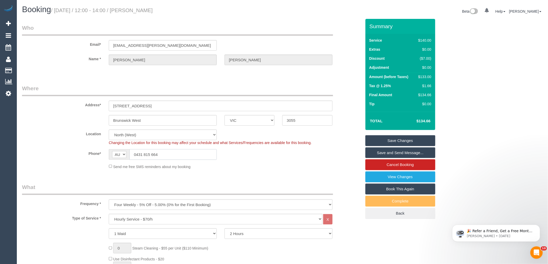
click at [145, 155] on input "0431 815 664" at bounding box center [173, 154] width 87 height 11
click at [148, 10] on small "/ August 20, 2025 / 12:00 - 14:00 / Alexandra Neill" at bounding box center [102, 11] width 102 height 6
copy small "Alexandra"
click at [146, 10] on small "/ August 20, 2025 / 12:00 - 14:00 / Alexandra Neill" at bounding box center [102, 11] width 102 height 6
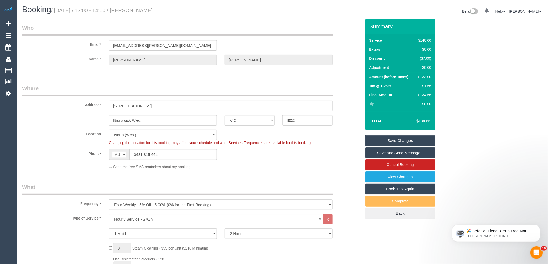
drag, startPoint x: 143, startPoint y: 11, endPoint x: 133, endPoint y: 11, distance: 9.8
click at [133, 11] on h1 "Booking / August 20, 2025 / 12:00 - 14:00 / Alexandra Neill" at bounding box center [150, 9] width 257 height 9
copy small "Alexandra Neill"
click at [68, 89] on legend "Where" at bounding box center [177, 91] width 311 height 12
click at [141, 154] on input "0431 815 664" at bounding box center [173, 154] width 87 height 11
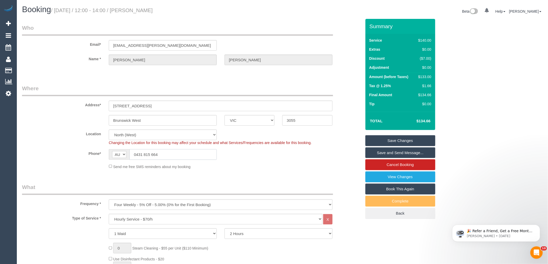
click at [142, 152] on input "0431 815 664" at bounding box center [173, 154] width 87 height 11
drag, startPoint x: 142, startPoint y: 152, endPoint x: 136, endPoint y: 152, distance: 6.2
click at [136, 152] on input "0431 815 664" at bounding box center [173, 154] width 87 height 11
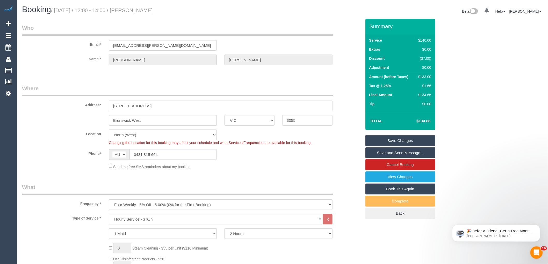
click at [136, 152] on input "0431 815 664" at bounding box center [173, 154] width 87 height 11
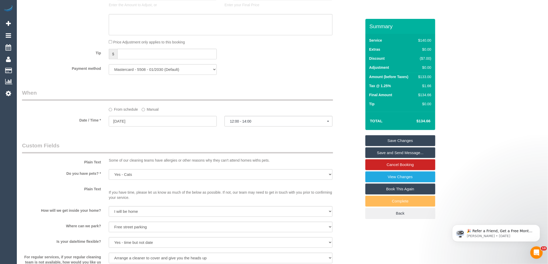
scroll to position [709, 0]
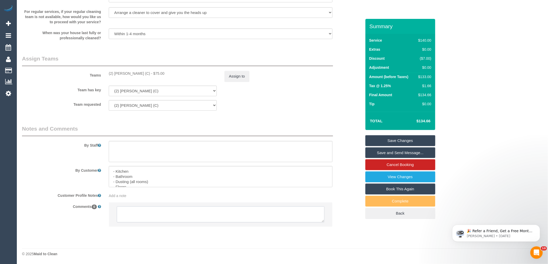
click at [159, 219] on textarea at bounding box center [221, 215] width 208 height 16
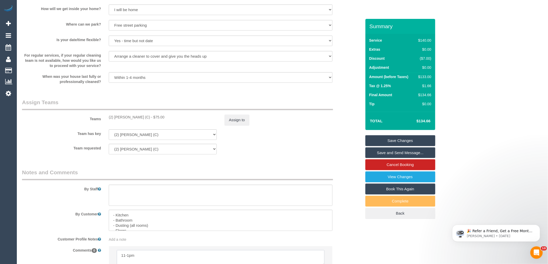
scroll to position [731, 0]
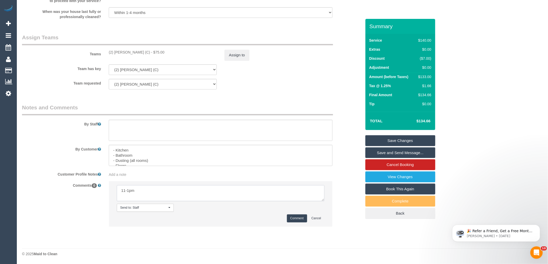
click at [127, 194] on textarea at bounding box center [221, 193] width 208 height 16
click at [118, 189] on textarea at bounding box center [221, 193] width 208 height 16
type textarea "Assigned oending 11-1pm"
drag, startPoint x: 202, startPoint y: 192, endPoint x: -3, endPoint y: 193, distance: 204.1
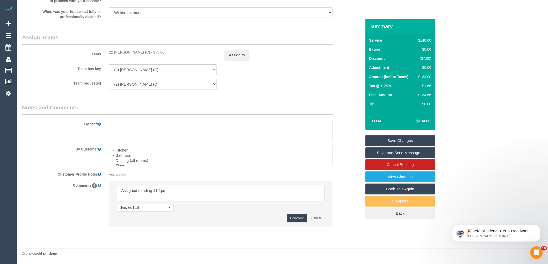
drag, startPoint x: 216, startPoint y: 198, endPoint x: 219, endPoint y: 193, distance: 5.1
click at [216, 197] on textarea at bounding box center [221, 193] width 208 height 16
drag, startPoint x: 215, startPoint y: 193, endPoint x: 89, endPoint y: 181, distance: 127.3
click at [96, 182] on div "Comments 0 Send to: Staff Nothing selected Send to: Staff Send to: Customer Sen…" at bounding box center [191, 206] width 347 height 51
click at [229, 194] on textarea at bounding box center [221, 193] width 208 height 16
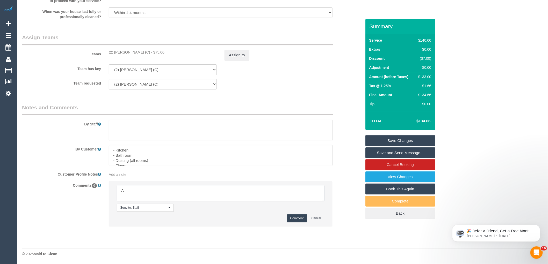
type textarea "A"
click at [169, 185] on textarea at bounding box center [221, 193] width 208 height 16
click at [167, 195] on textarea at bounding box center [221, 193] width 208 height 16
click at [229, 192] on textarea at bounding box center [221, 193] width 208 height 16
drag, startPoint x: 142, startPoint y: 191, endPoint x: 208, endPoint y: 199, distance: 66.1
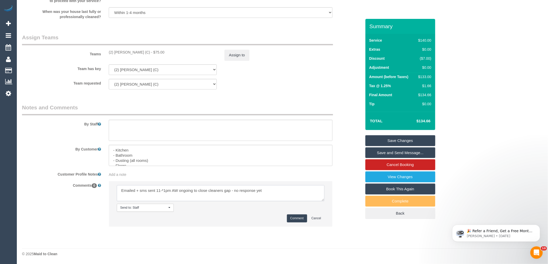
click at [199, 199] on textarea at bounding box center [221, 193] width 208 height 16
type textarea "Emailed + sms sent 11-*1pm AW ongoing to close cleaners gap - no response yet"
click at [301, 220] on button "Comment" at bounding box center [297, 219] width 20 height 8
click at [356, 227] on div "Comments 0 Send to: Staff Nothing selected Send to: Staff Send to: Customer Sen…" at bounding box center [191, 206] width 347 height 51
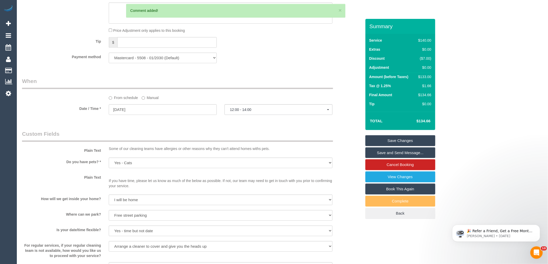
scroll to position [414, 0]
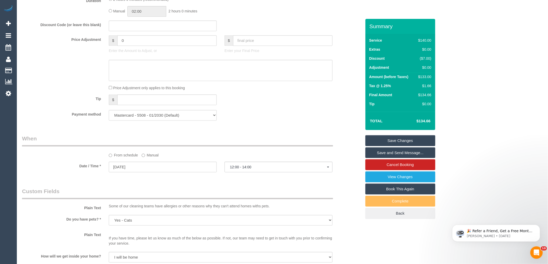
click at [411, 141] on link "Save Changes" at bounding box center [400, 140] width 70 height 11
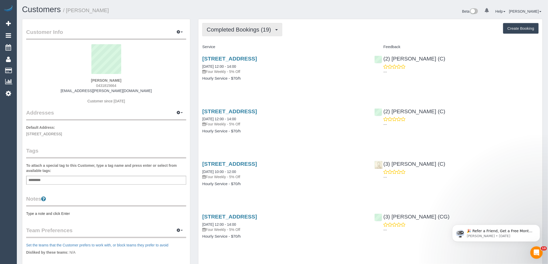
click at [252, 25] on button "Completed Bookings (19)" at bounding box center [242, 29] width 80 height 13
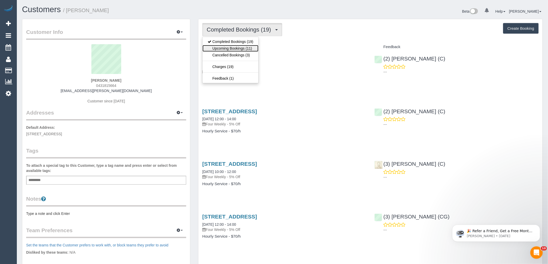
click at [231, 49] on link "Upcoming Bookings (11)" at bounding box center [231, 48] width 56 height 7
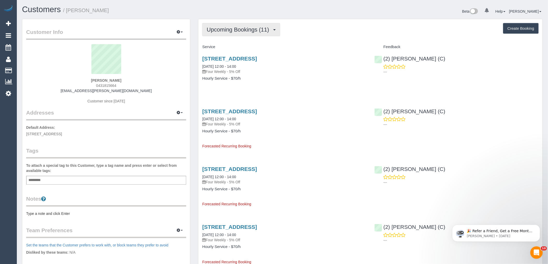
drag, startPoint x: 244, startPoint y: 24, endPoint x: 230, endPoint y: 42, distance: 22.3
click at [244, 24] on button "Upcoming Bookings (11)" at bounding box center [241, 29] width 78 height 13
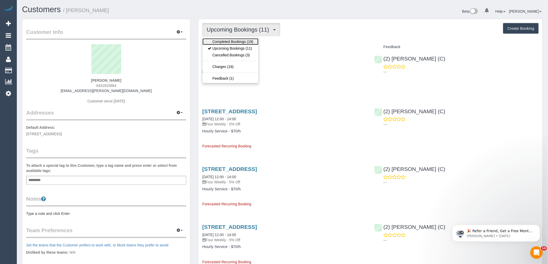
click at [227, 43] on link "Completed Bookings (19)" at bounding box center [231, 41] width 56 height 7
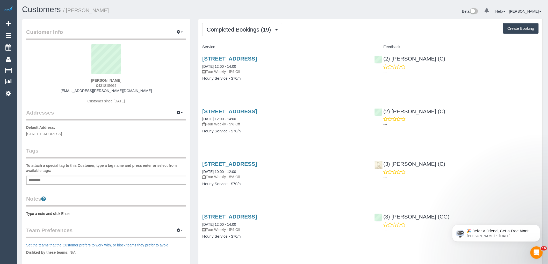
scroll to position [144, 0]
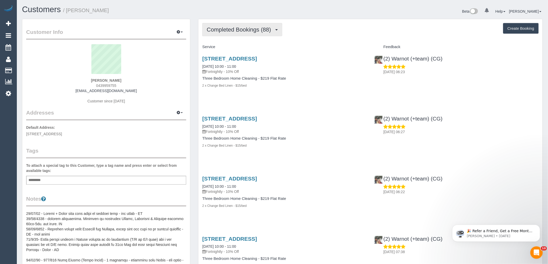
click at [245, 31] on span "Completed Bookings (88)" at bounding box center [240, 29] width 67 height 6
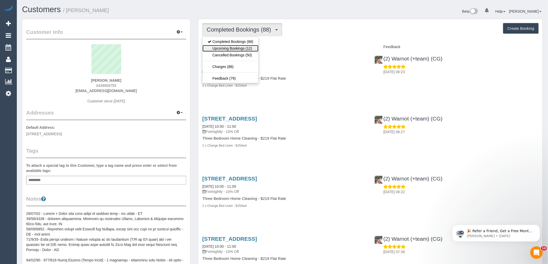
click at [228, 48] on link "Upcoming Bookings (12)" at bounding box center [231, 48] width 56 height 7
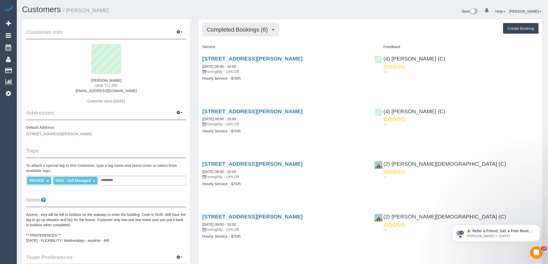
click at [235, 32] on span "Completed Bookings (6)" at bounding box center [239, 29] width 64 height 6
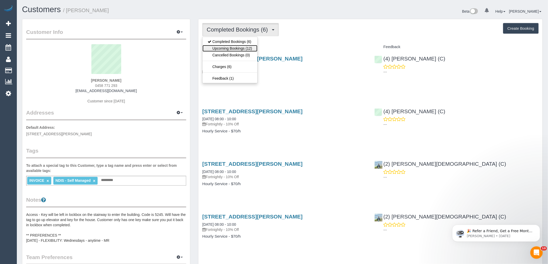
click at [229, 47] on link "Upcoming Bookings (12)" at bounding box center [230, 48] width 55 height 7
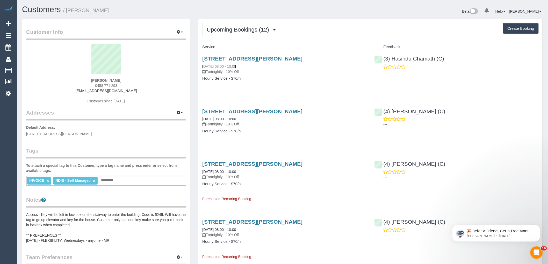
click at [228, 65] on link "20/08/2025 08:00 - 10:00" at bounding box center [219, 66] width 34 height 4
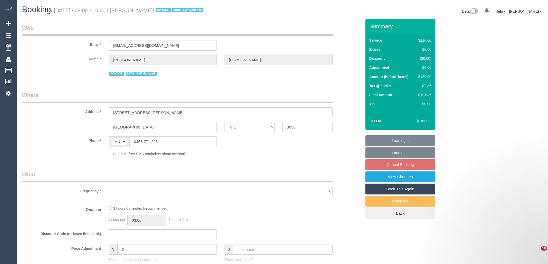
select select "VIC"
select select "number:28"
select select "number:14"
select select "number:19"
select select "number:24"
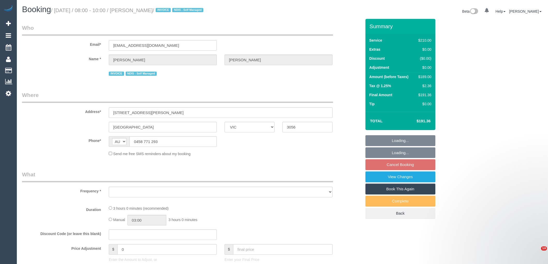
select select "number:33"
select select "180"
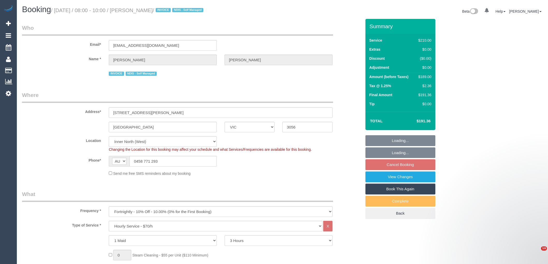
select select "object:1757"
select select "spot1"
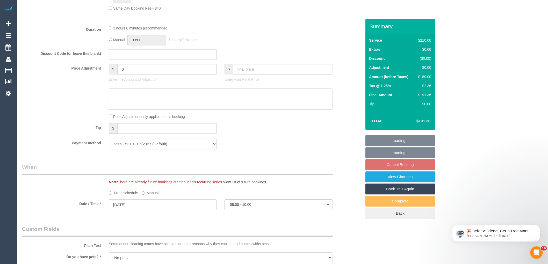
select select "object:1770"
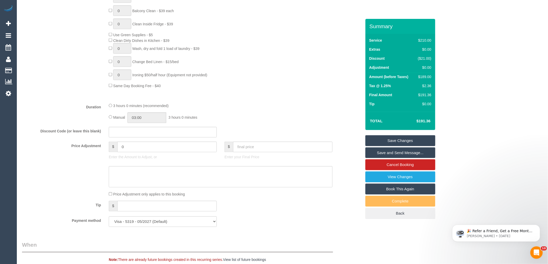
scroll to position [250, 0]
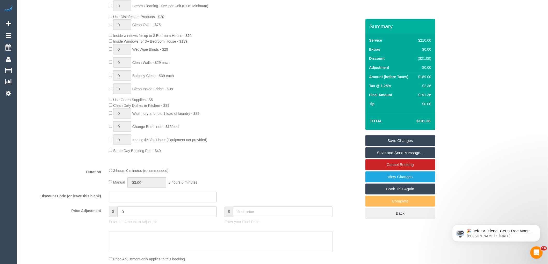
click at [149, 153] on span "Same Day Booking Fee - $40" at bounding box center [137, 151] width 48 height 4
click at [150, 153] on span "Same Day Booking Fee - $40" at bounding box center [137, 151] width 48 height 4
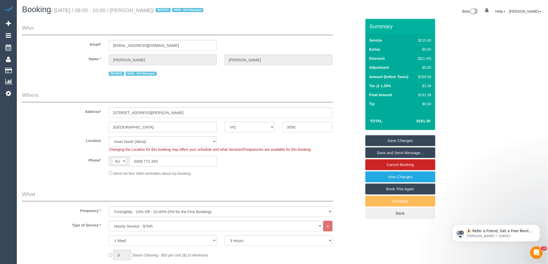
click at [149, 162] on input "0458 771 293" at bounding box center [173, 161] width 87 height 11
drag, startPoint x: 56, startPoint y: 9, endPoint x: 237, endPoint y: 9, distance: 180.5
click at [237, 9] on h1 "Booking / [DATE] / 08:00 - 10:00 / [PERSON_NAME] / INVOICE NDIS - Self Managed" at bounding box center [150, 9] width 257 height 9
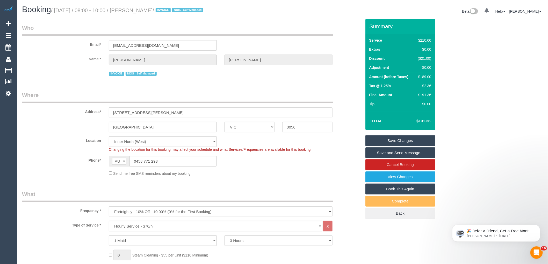
click at [246, 17] on div "Booking / [DATE] / 08:00 - 10:00 / [PERSON_NAME] / INVOICE NDIS - Self Managed …" at bounding box center [282, 12] width 529 height 14
drag, startPoint x: 175, startPoint y: 11, endPoint x: 24, endPoint y: 14, distance: 150.2
click at [24, 14] on div "Booking / [DATE] / 08:00 - 10:00 / [PERSON_NAME] / INVOICE NDIS - Self Managed" at bounding box center [150, 10] width 264 height 11
click at [78, 26] on legend "Who" at bounding box center [177, 30] width 311 height 12
drag, startPoint x: 22, startPoint y: 10, endPoint x: 235, endPoint y: 11, distance: 212.4
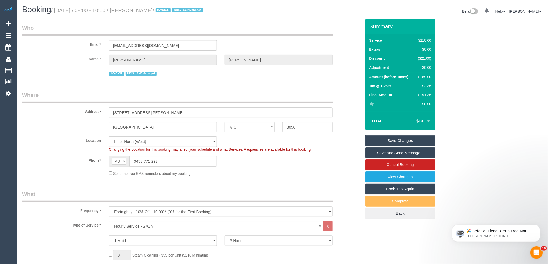
click at [235, 11] on h1 "Booking / [DATE] / 08:00 - 10:00 / [PERSON_NAME] / INVOICE NDIS - Self Managed" at bounding box center [150, 9] width 257 height 9
click at [252, 14] on h1 "Booking / [DATE] / 08:00 - 10:00 / [PERSON_NAME] / INVOICE NDIS - Self Managed" at bounding box center [150, 9] width 257 height 9
drag, startPoint x: 243, startPoint y: 12, endPoint x: 19, endPoint y: 9, distance: 223.5
click at [19, 9] on div "Booking / [DATE] / 08:00 - 10:00 / [PERSON_NAME] / INVOICE NDIS - Self Managed" at bounding box center [150, 10] width 264 height 11
click at [34, 18] on div "Booking / [DATE] / 08:00 - 10:00 / [PERSON_NAME] / INVOICE NDIS - Self Managed …" at bounding box center [282, 12] width 529 height 14
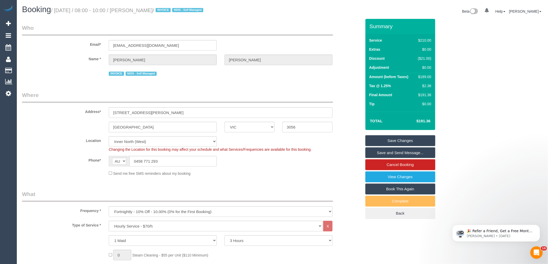
drag, startPoint x: 21, startPoint y: 7, endPoint x: 237, endPoint y: 8, distance: 215.2
click at [237, 8] on div "Booking / [DATE] / 08:00 - 10:00 / [PERSON_NAME] / INVOICE NDIS - Self Managed" at bounding box center [150, 10] width 264 height 11
drag, startPoint x: 256, startPoint y: 8, endPoint x: 208, endPoint y: 13, distance: 47.4
click at [256, 7] on h1 "Booking / [DATE] / 08:00 - 10:00 / [PERSON_NAME] / INVOICE NDIS - Self Managed" at bounding box center [150, 9] width 257 height 9
drag, startPoint x: 21, startPoint y: 8, endPoint x: 219, endPoint y: 12, distance: 197.9
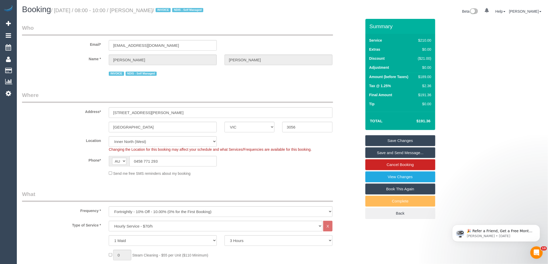
click at [219, 12] on div "Booking / [DATE] / 08:00 - 10:00 / [PERSON_NAME] / INVOICE NDIS - Self Managed" at bounding box center [150, 10] width 264 height 11
click at [245, 6] on h1 "Booking / [DATE] / 08:00 - 10:00 / [PERSON_NAME] / INVOICE NDIS - Self Managed" at bounding box center [150, 9] width 257 height 9
drag, startPoint x: 23, startPoint y: 9, endPoint x: 223, endPoint y: 11, distance: 199.4
click at [223, 11] on h1 "Booking / [DATE] / 08:00 - 10:00 / [PERSON_NAME] / INVOICE NDIS - Self Managed" at bounding box center [150, 9] width 257 height 9
click at [240, 10] on h1 "Booking / [DATE] / 08:00 - 10:00 / [PERSON_NAME] / INVOICE NDIS - Self Managed" at bounding box center [150, 9] width 257 height 9
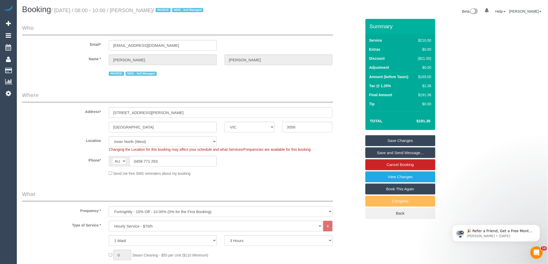
click at [291, 173] on div "Send me free SMS reminders about my booking" at bounding box center [221, 174] width 232 height 6
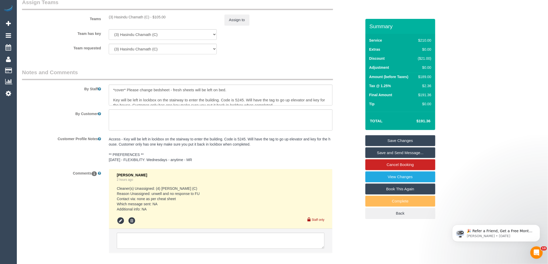
scroll to position [809, 0]
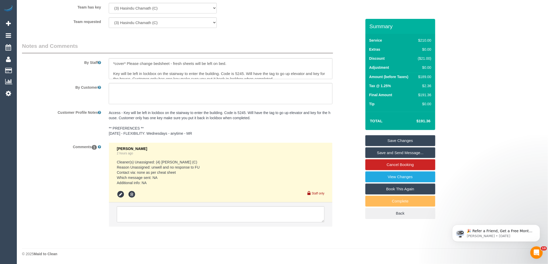
click at [215, 223] on li at bounding box center [220, 215] width 223 height 24
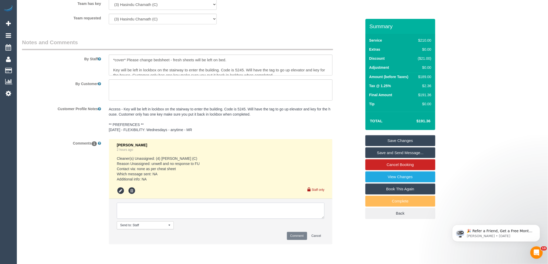
click at [218, 219] on textarea at bounding box center [221, 211] width 208 height 16
type textarea "10-12pm confirmed via call"
drag, startPoint x: 298, startPoint y: 239, endPoint x: 354, endPoint y: 235, distance: 55.8
click at [298, 239] on button "Comment" at bounding box center [297, 236] width 20 height 8
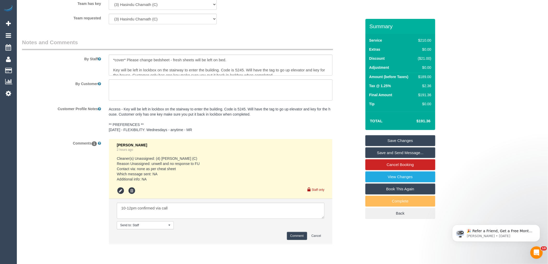
click at [354, 235] on div "Comments 1 [PERSON_NAME] 2 hours ago Cleaner(s) Unassigned: (4) [PERSON_NAME] (…" at bounding box center [191, 194] width 347 height 111
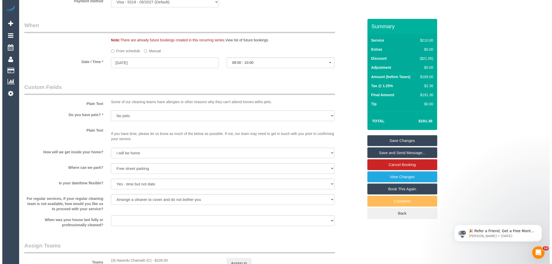
scroll to position [492, 0]
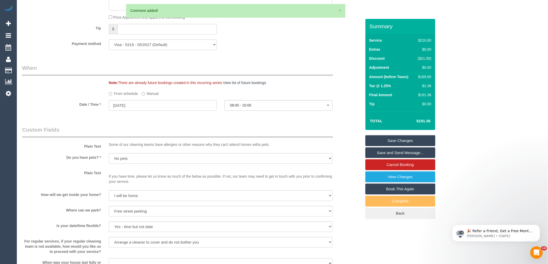
click at [155, 96] on label "Manual" at bounding box center [150, 92] width 17 height 7
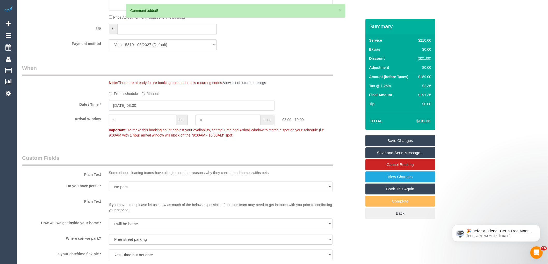
click at [152, 111] on input "[DATE] 08:00" at bounding box center [192, 105] width 166 height 11
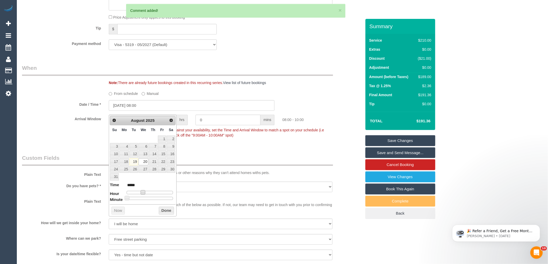
type input "[DATE] 09:00"
type input "*****"
type input "[DATE] 10:00"
type input "*****"
drag, startPoint x: 143, startPoint y: 192, endPoint x: 162, endPoint y: 210, distance: 25.3
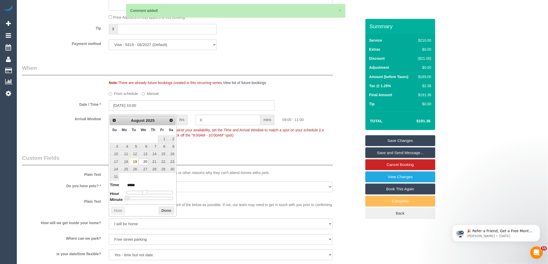
click at [147, 195] on span at bounding box center [144, 192] width 5 height 5
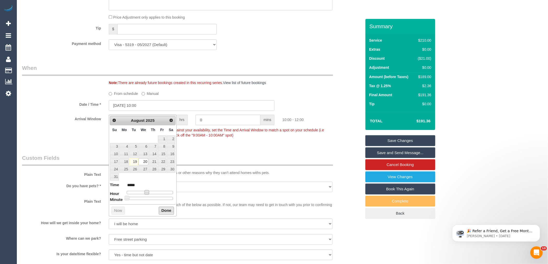
click at [162, 210] on button "Done" at bounding box center [166, 211] width 15 height 8
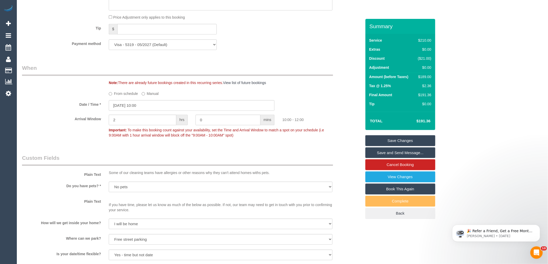
click at [324, 76] on legend "When" at bounding box center [177, 70] width 311 height 12
click at [404, 153] on link "Save and Send Message..." at bounding box center [400, 153] width 70 height 11
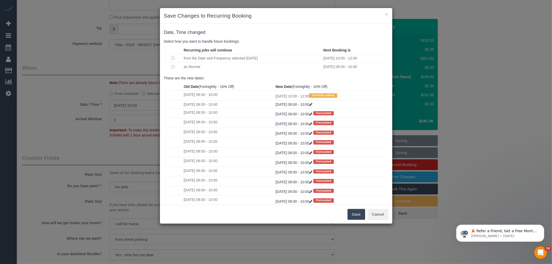
click at [351, 214] on button "Save" at bounding box center [357, 214] width 18 height 11
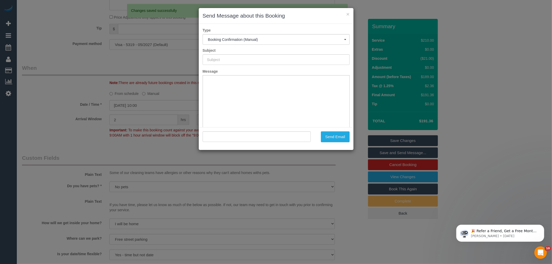
type input "Booking Confirmed"
type input ""[PERSON_NAME]" <[EMAIL_ADDRESS][DOMAIN_NAME]>"
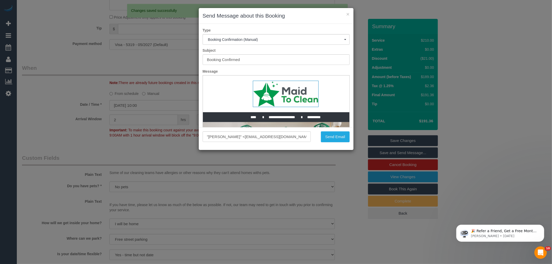
scroll to position [0, 0]
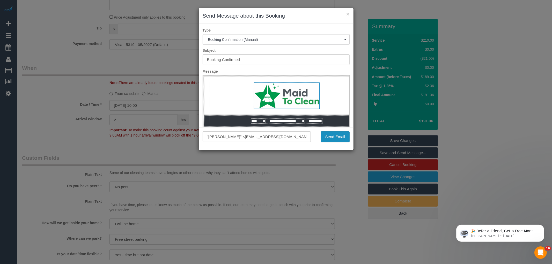
click at [334, 135] on button "Send Email" at bounding box center [335, 137] width 29 height 11
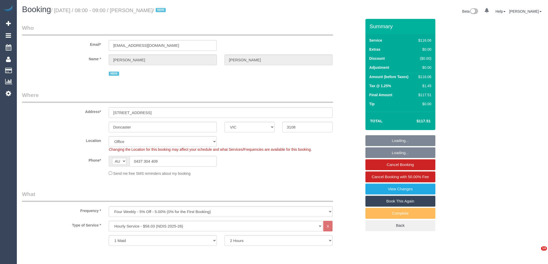
select select "VIC"
select select "number:28"
select select "number:14"
select select "number:19"
select select "number:22"
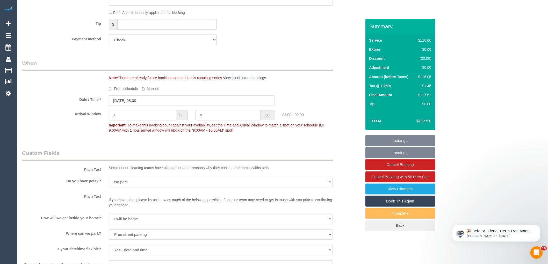
scroll to position [489, 0]
